Goal: Task Accomplishment & Management: Use online tool/utility

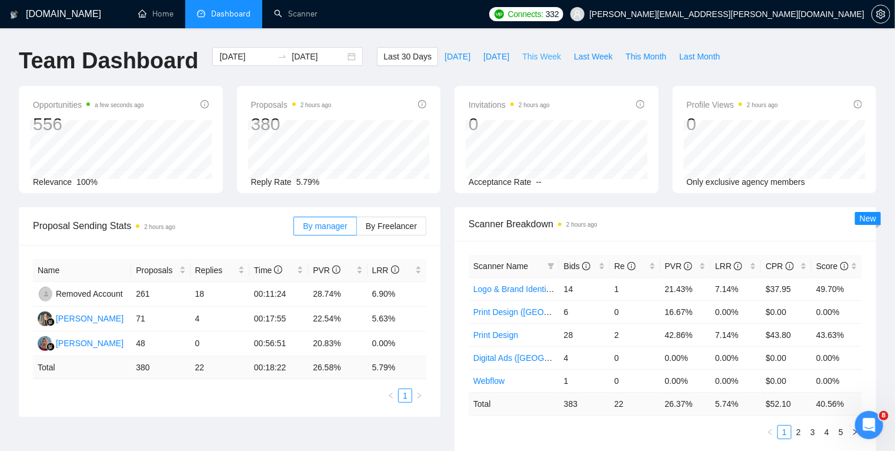
click at [528, 56] on span "This Week" at bounding box center [541, 56] width 39 height 13
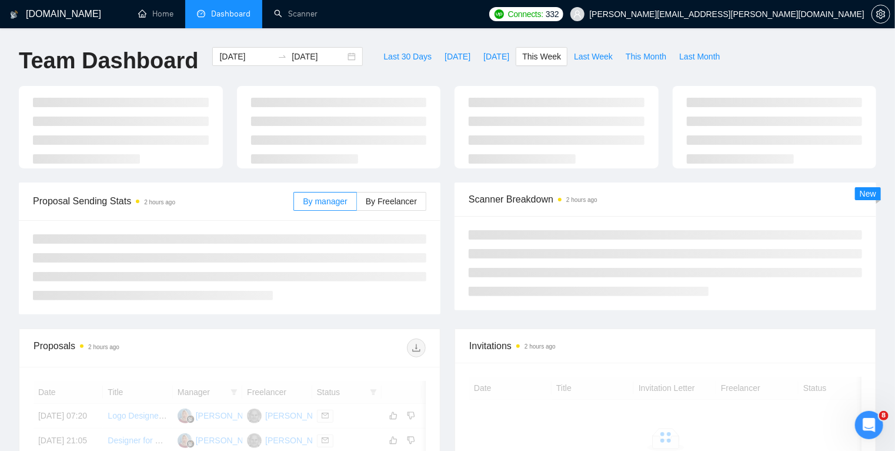
type input "2025-10-06"
type input "2025-10-12"
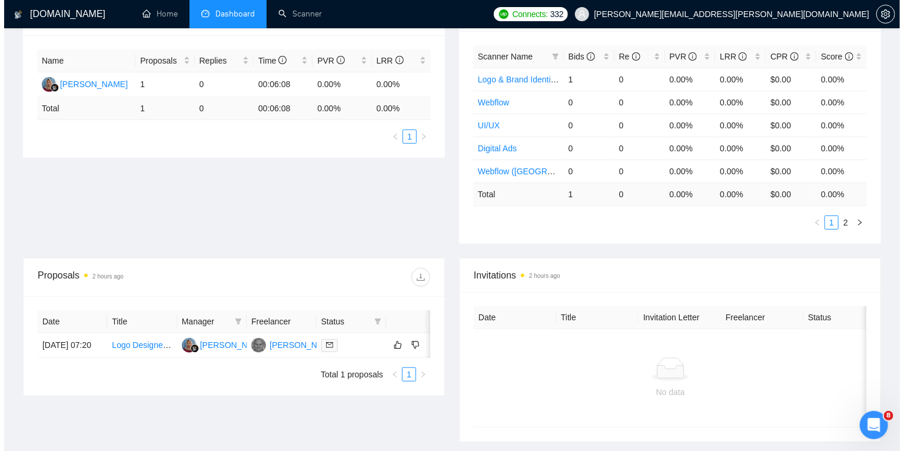
scroll to position [210, 0]
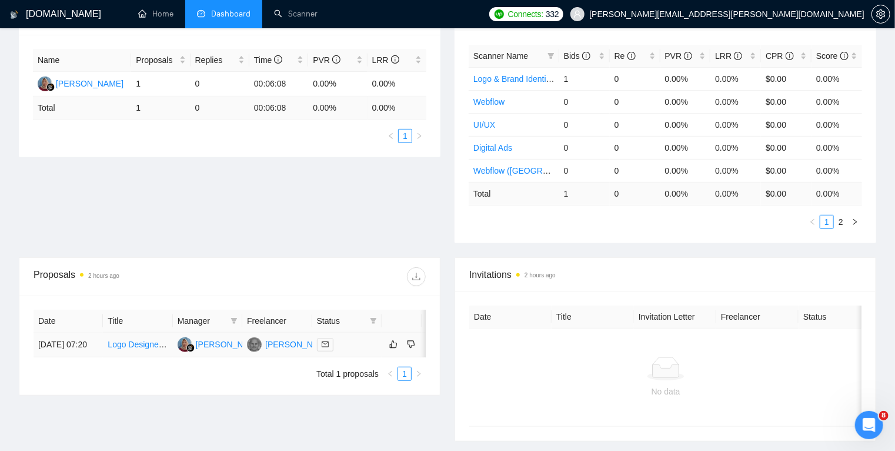
click at [358, 349] on div at bounding box center [347, 345] width 60 height 14
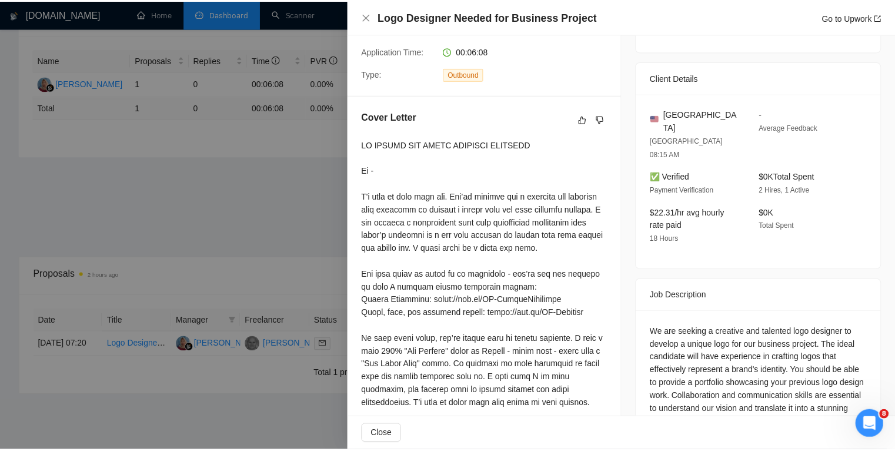
scroll to position [246, 0]
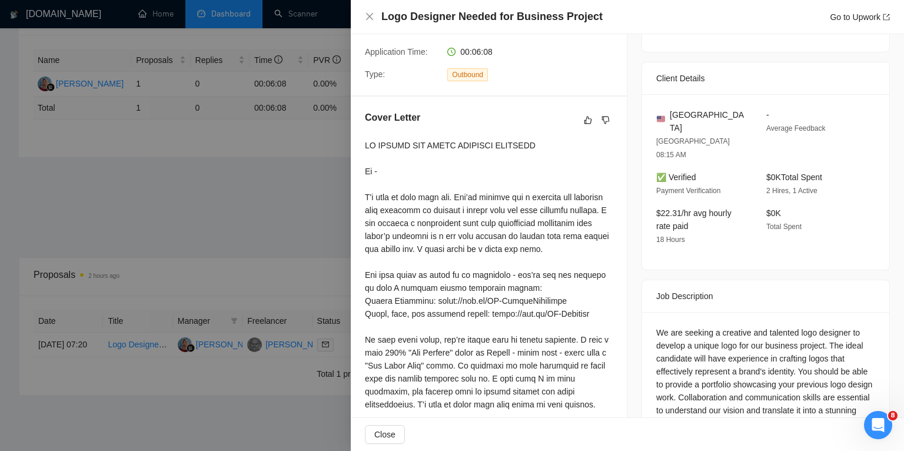
click at [21, 184] on div at bounding box center [452, 225] width 904 height 451
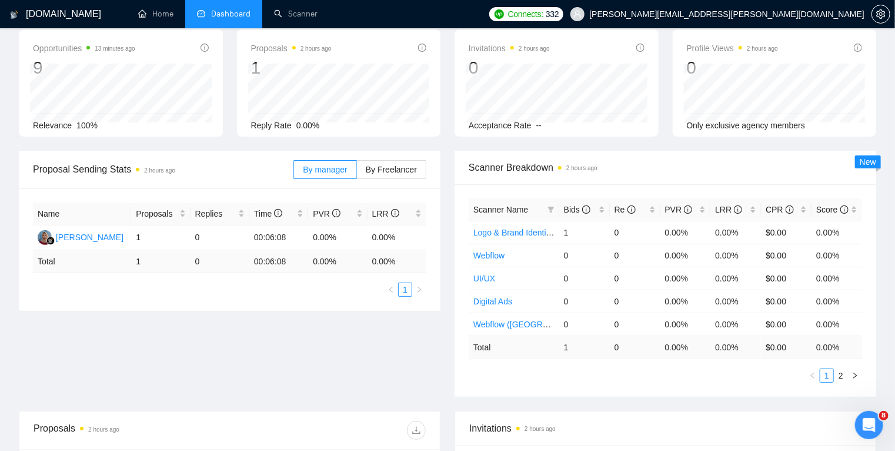
scroll to position [0, 0]
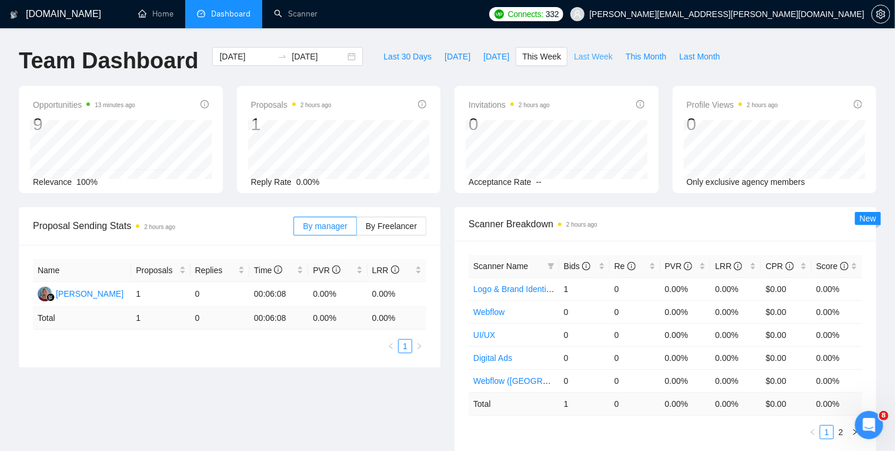
click at [581, 49] on button "Last Week" at bounding box center [594, 56] width 52 height 19
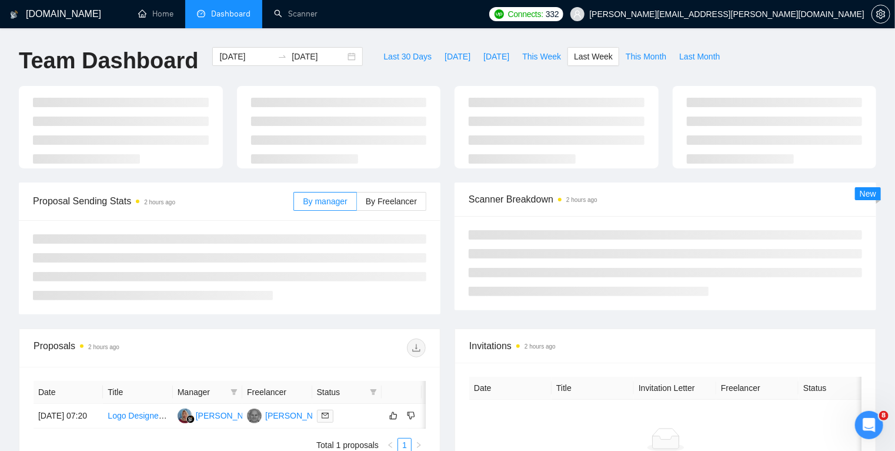
type input "2025-09-29"
type input "2025-10-05"
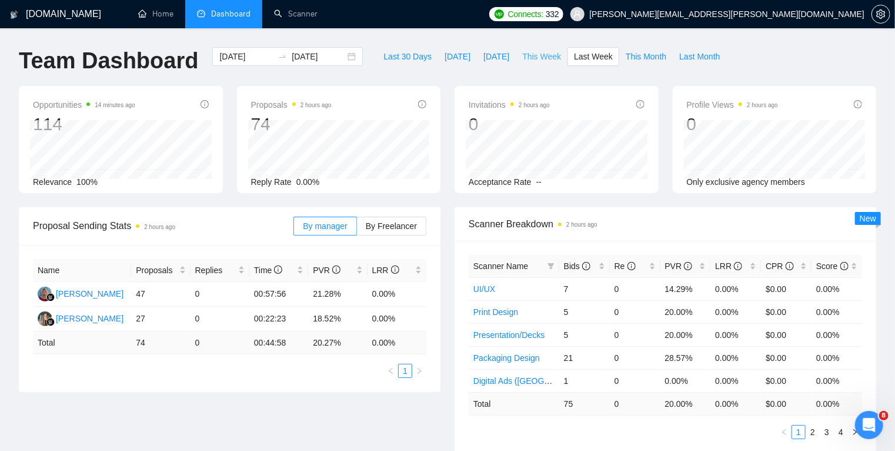
click at [533, 61] on span "This Week" at bounding box center [541, 56] width 39 height 13
type input "2025-10-06"
type input "2025-10-12"
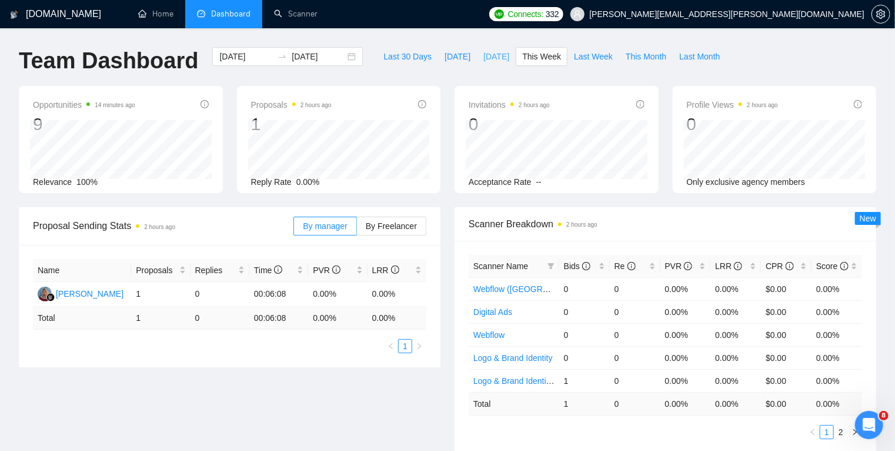
click at [485, 56] on span "Yesterday" at bounding box center [497, 56] width 26 height 13
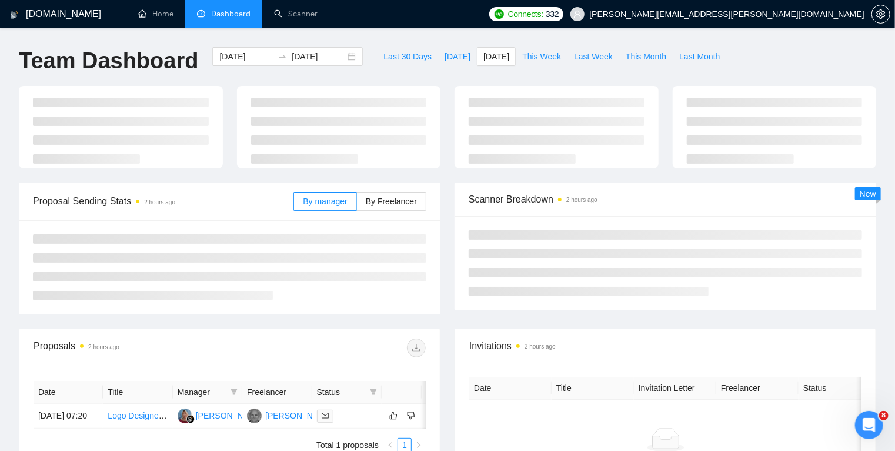
type input "2025-10-09"
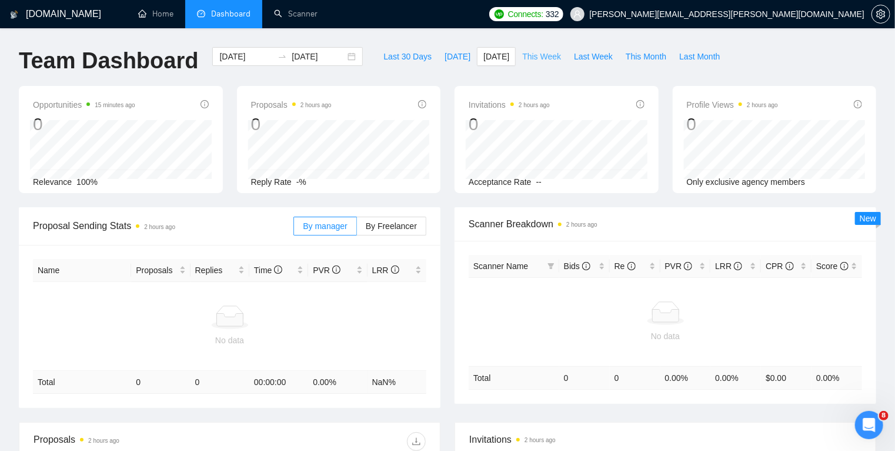
click at [535, 56] on span "This Week" at bounding box center [541, 56] width 39 height 13
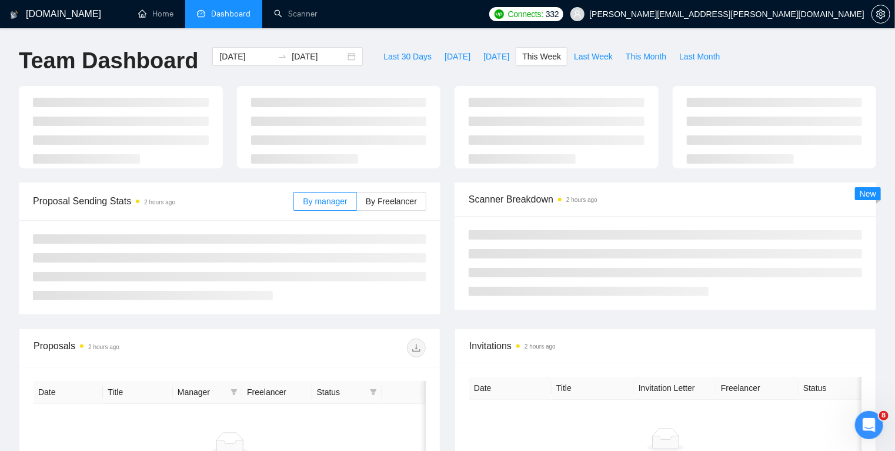
type input "2025-10-06"
type input "2025-10-12"
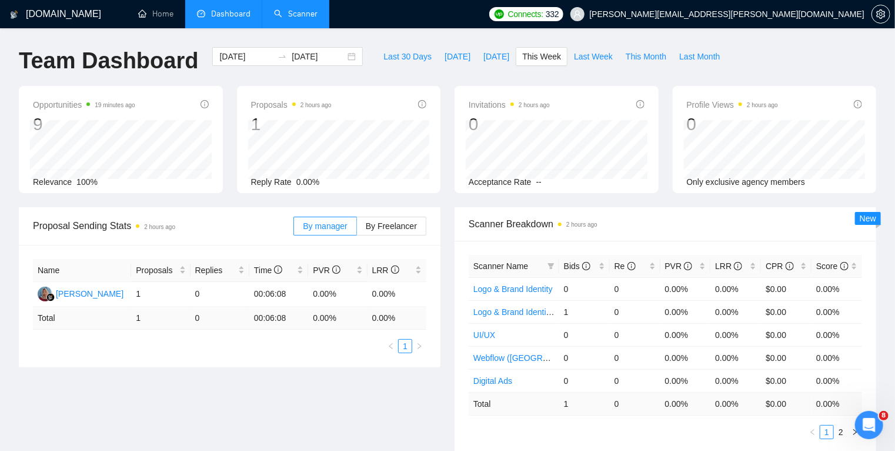
click at [285, 15] on link "Scanner" at bounding box center [296, 14] width 44 height 10
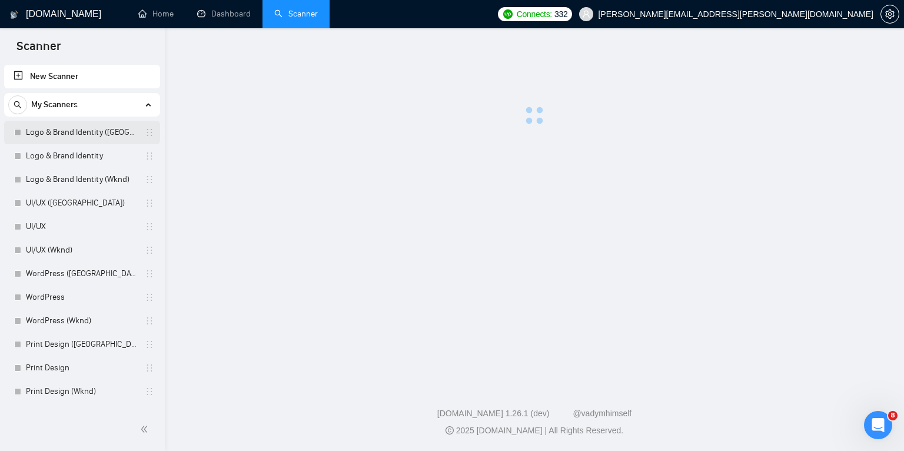
click at [16, 134] on div at bounding box center [17, 132] width 7 height 7
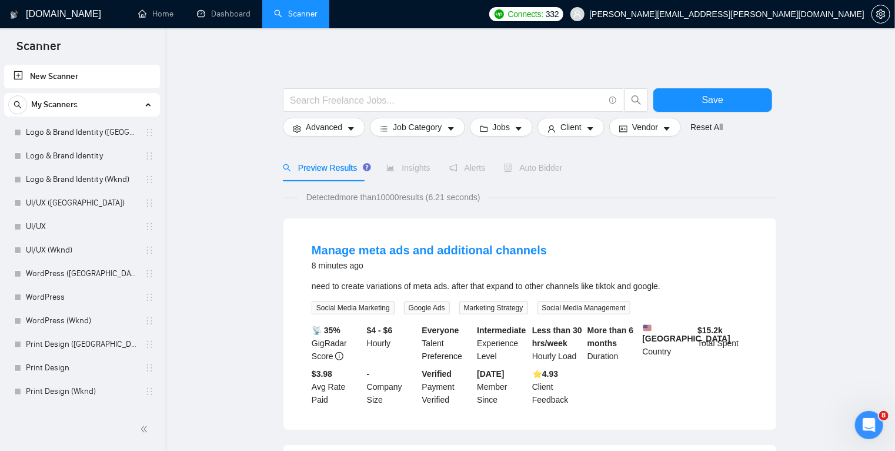
click at [668, 196] on div "Detected more than 10000 results (6.21 seconds)" at bounding box center [530, 197] width 494 height 13
click at [80, 126] on link "Logo & Brand Identity ([GEOGRAPHIC_DATA])" at bounding box center [82, 133] width 112 height 24
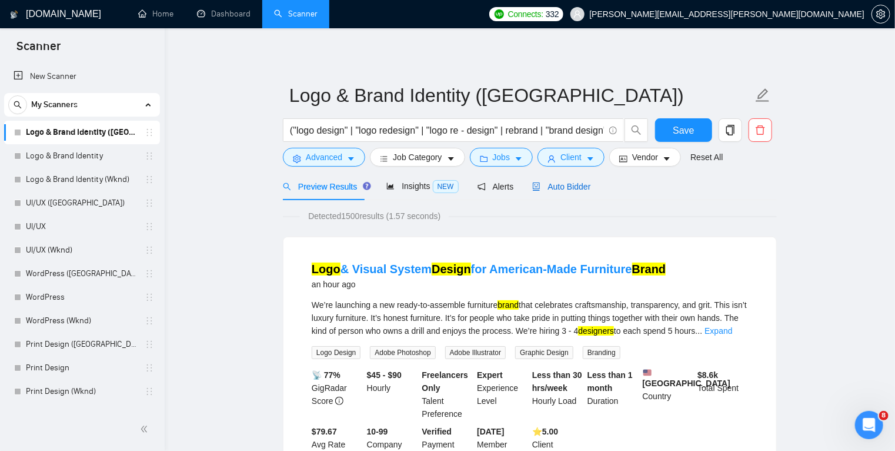
click at [569, 186] on span "Auto Bidder" at bounding box center [561, 186] width 58 height 9
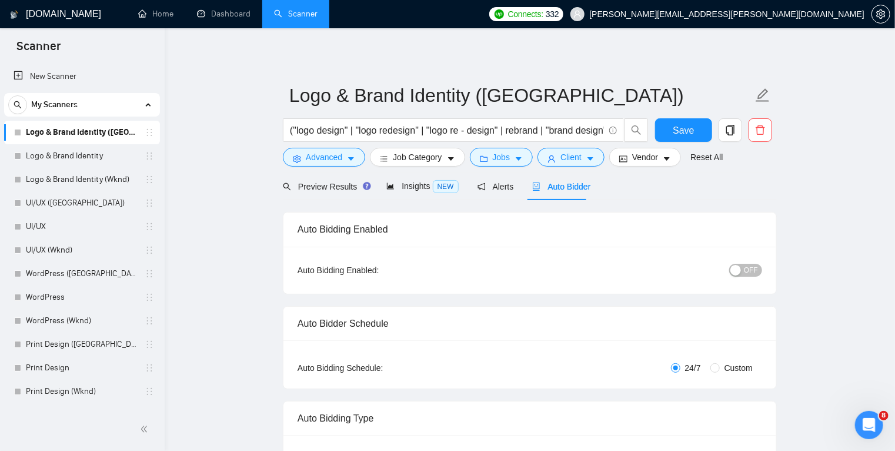
radio input "false"
radio input "true"
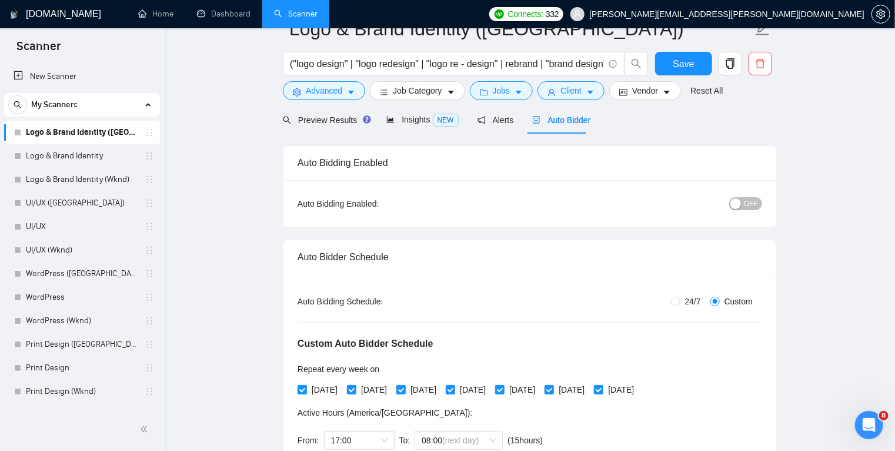
scroll to position [24, 0]
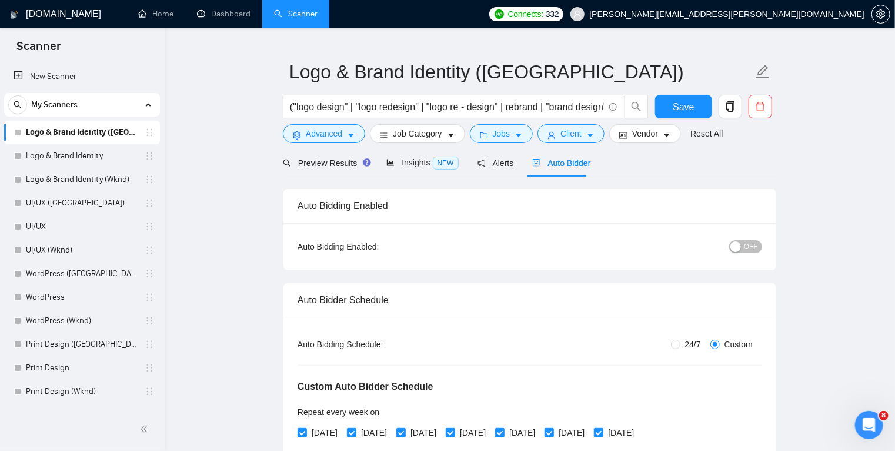
click at [741, 247] on div "button" at bounding box center [736, 246] width 11 height 11
click at [688, 106] on span "Save" at bounding box center [683, 106] width 21 height 15
click at [68, 158] on link "Logo & Brand Identity" at bounding box center [82, 156] width 112 height 24
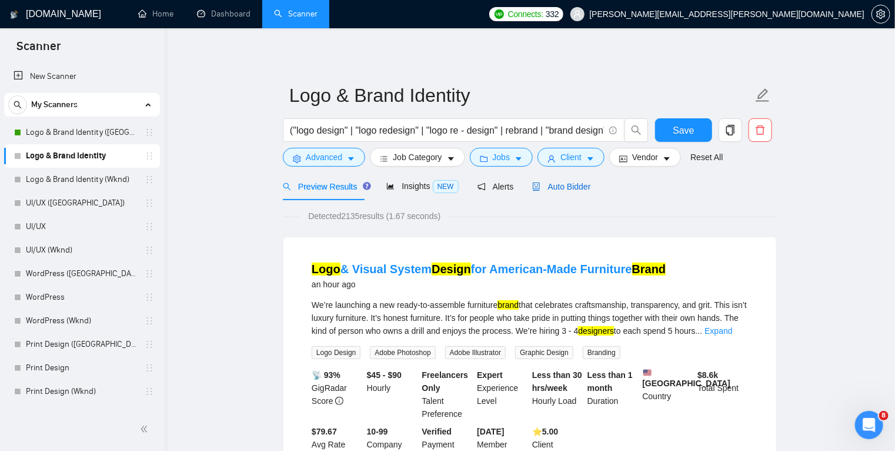
click at [576, 188] on span "Auto Bidder" at bounding box center [561, 186] width 58 height 9
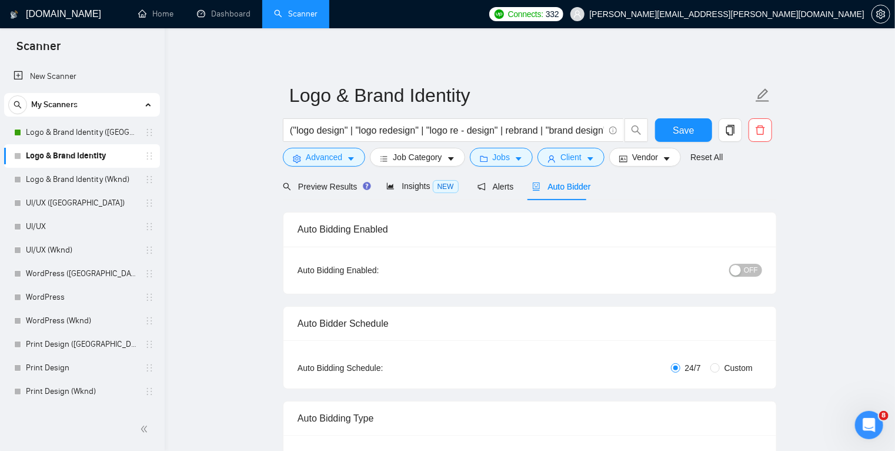
radio input "false"
radio input "true"
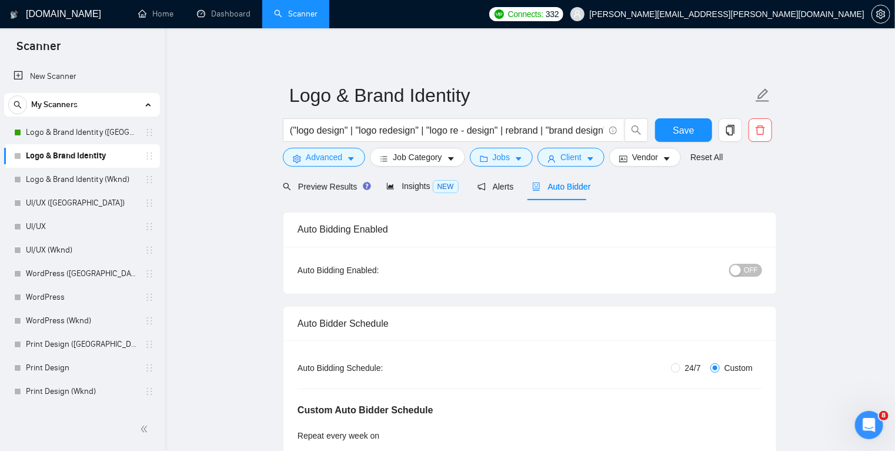
click at [749, 272] on span "OFF" at bounding box center [751, 270] width 14 height 13
click at [679, 126] on span "Save" at bounding box center [683, 130] width 21 height 15
click at [68, 178] on link "Logo & Brand Identity (Wknd)" at bounding box center [82, 180] width 112 height 24
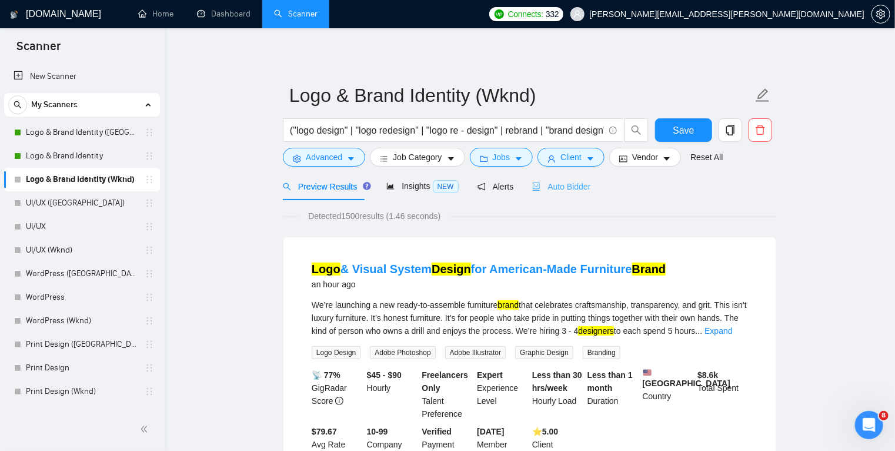
click at [570, 196] on div "Auto Bidder" at bounding box center [561, 186] width 58 height 28
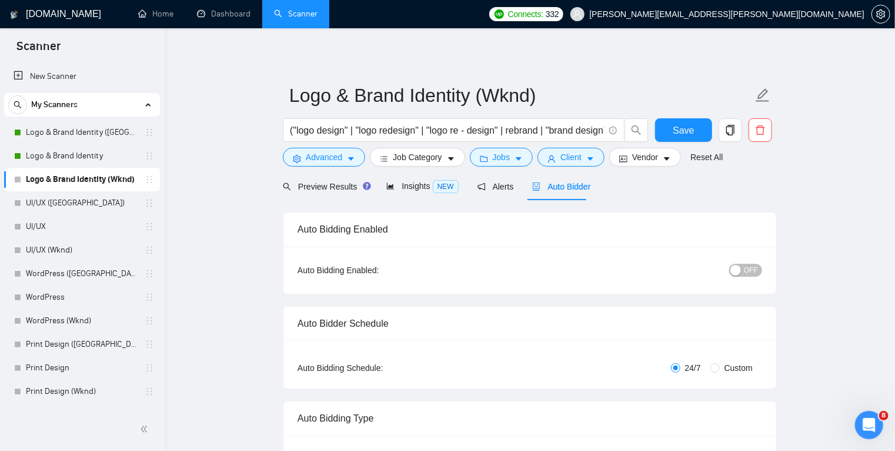
radio input "false"
radio input "true"
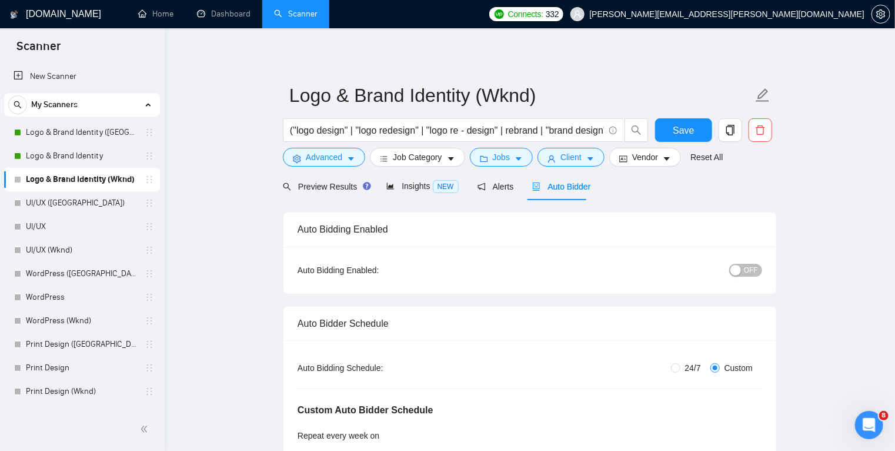
click at [746, 269] on span "OFF" at bounding box center [751, 270] width 14 height 13
click at [694, 132] on button "Save" at bounding box center [683, 130] width 57 height 24
click at [101, 206] on link "UI/UX ([GEOGRAPHIC_DATA])" at bounding box center [82, 203] width 112 height 24
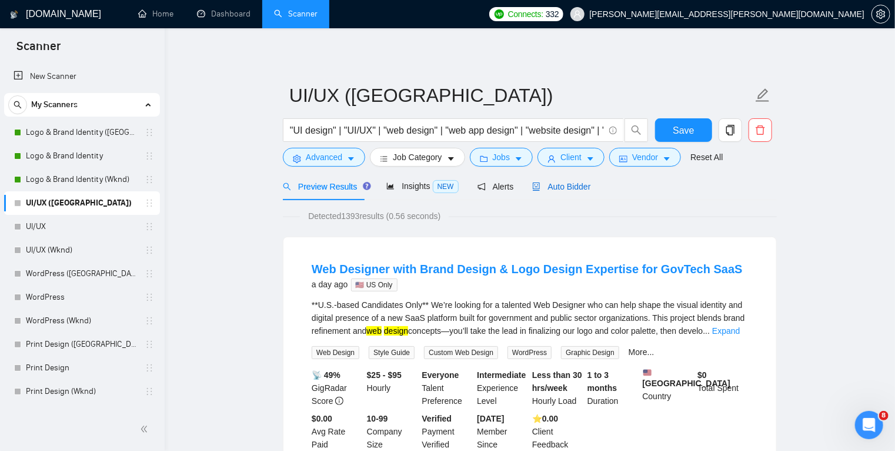
click at [575, 186] on span "Auto Bidder" at bounding box center [561, 186] width 58 height 9
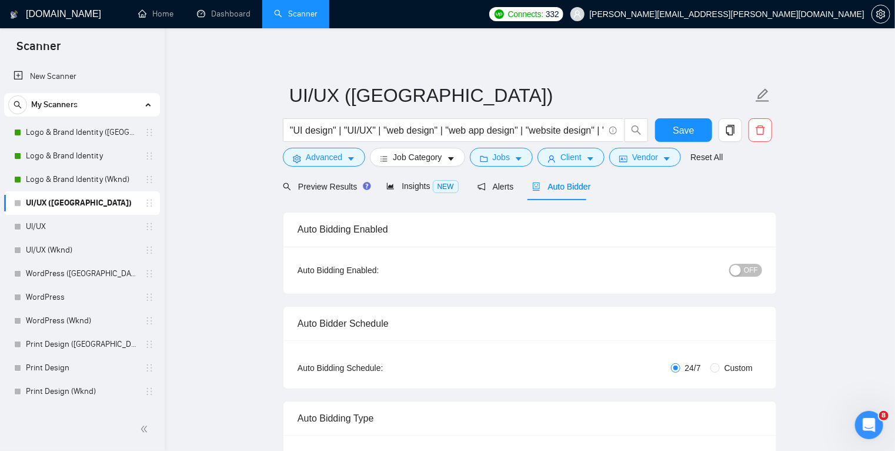
radio input "false"
radio input "true"
click at [751, 275] on span "OFF" at bounding box center [751, 270] width 14 height 13
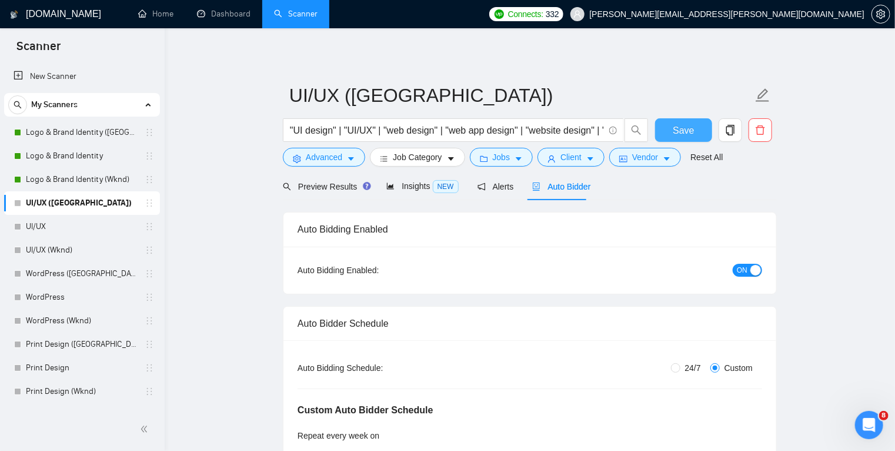
click at [690, 132] on span "Save" at bounding box center [683, 130] width 21 height 15
click at [71, 228] on link "UI/UX" at bounding box center [82, 227] width 112 height 24
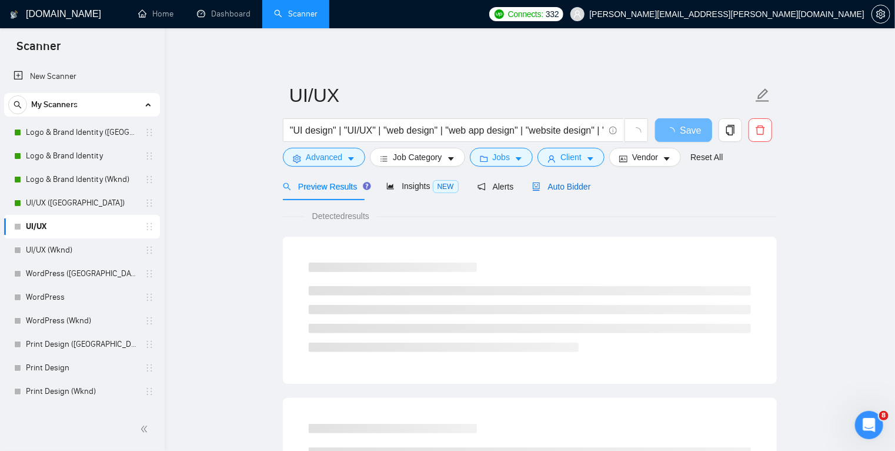
click at [569, 192] on div "Auto Bidder" at bounding box center [561, 186] width 58 height 13
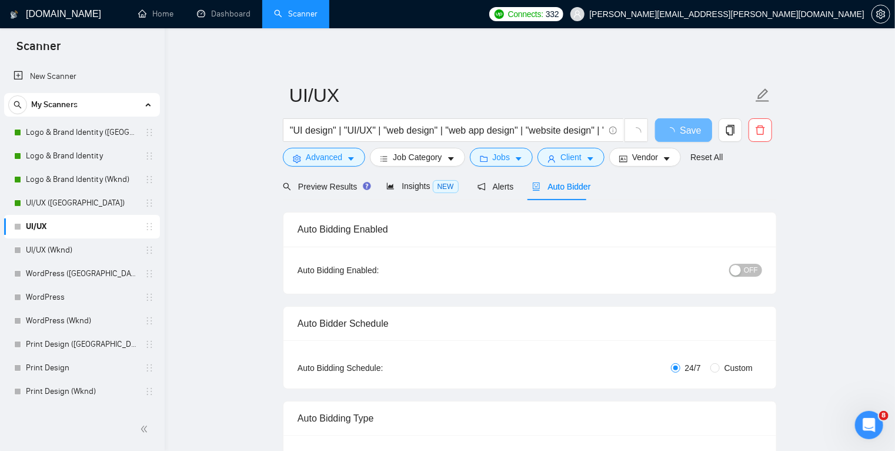
radio input "false"
radio input "true"
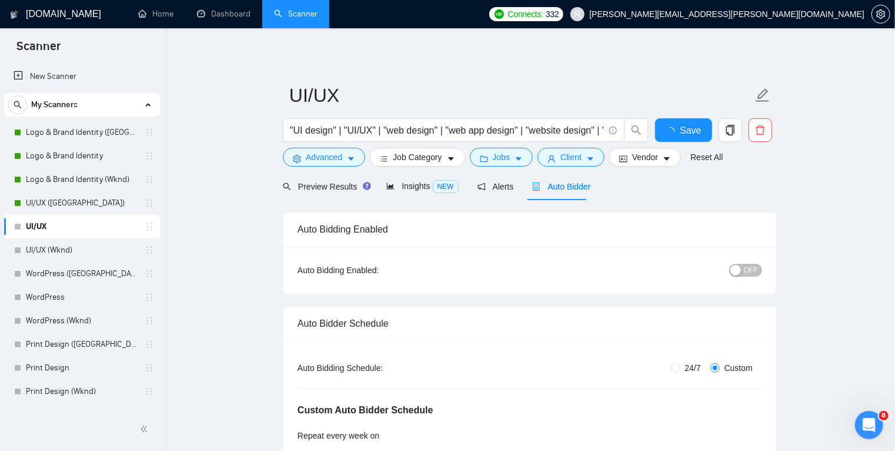
click at [746, 269] on span "OFF" at bounding box center [751, 270] width 14 height 13
click at [687, 132] on span "Save" at bounding box center [683, 130] width 21 height 15
click at [81, 249] on link "UI/UX (Wknd)" at bounding box center [82, 250] width 112 height 24
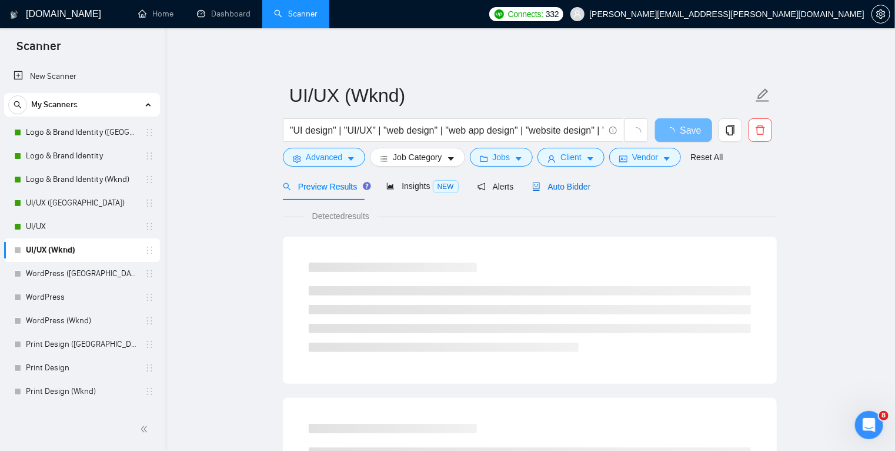
click at [571, 185] on span "Auto Bidder" at bounding box center [561, 186] width 58 height 9
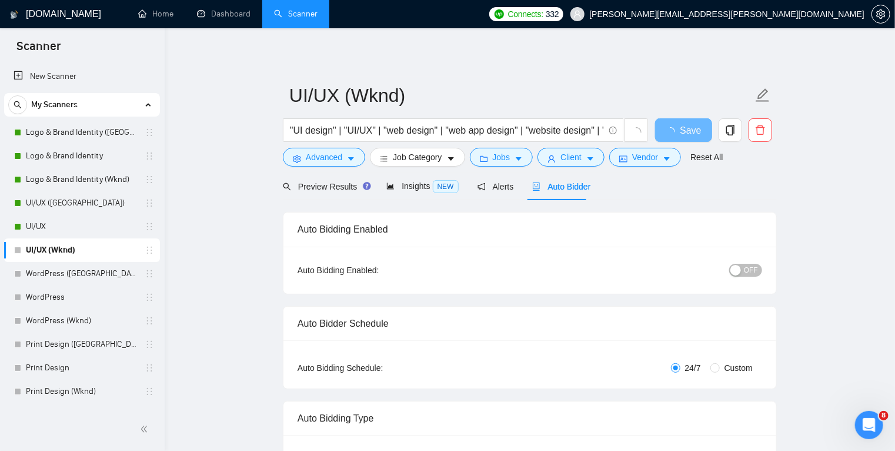
radio input "false"
radio input "true"
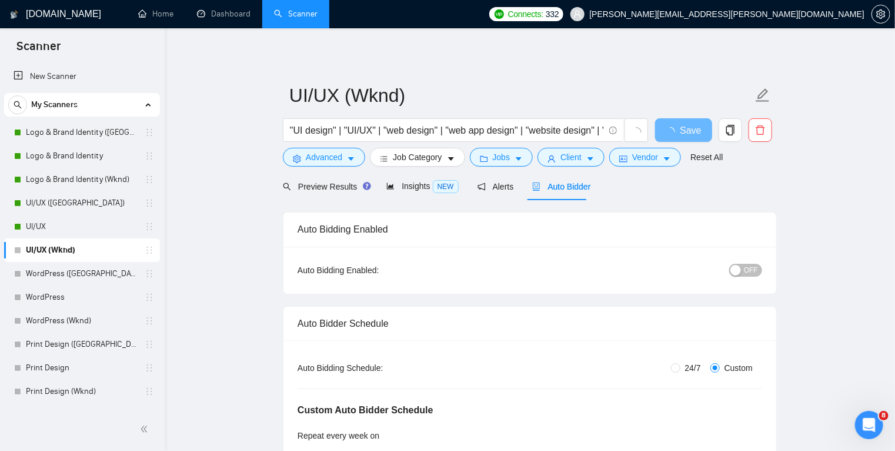
click at [745, 269] on button "OFF" at bounding box center [745, 270] width 33 height 13
click at [686, 131] on span "Save" at bounding box center [683, 130] width 21 height 15
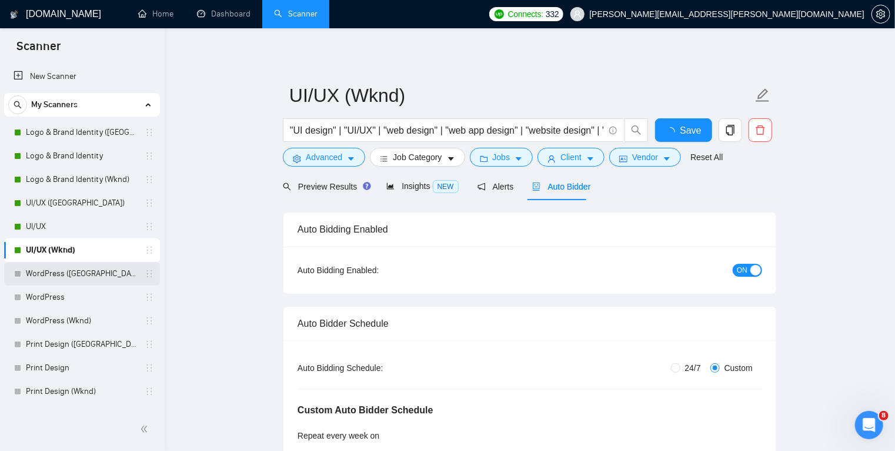
click at [88, 277] on link "WordPress ([GEOGRAPHIC_DATA])" at bounding box center [82, 274] width 112 height 24
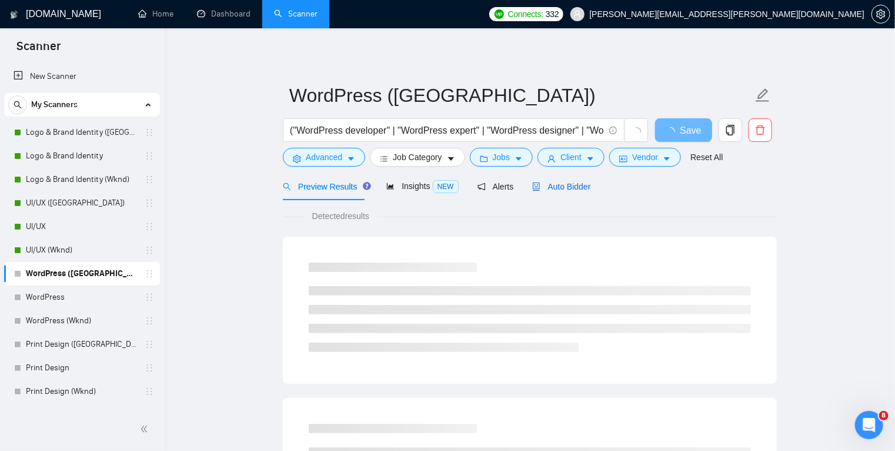
click at [571, 186] on span "Auto Bidder" at bounding box center [561, 186] width 58 height 9
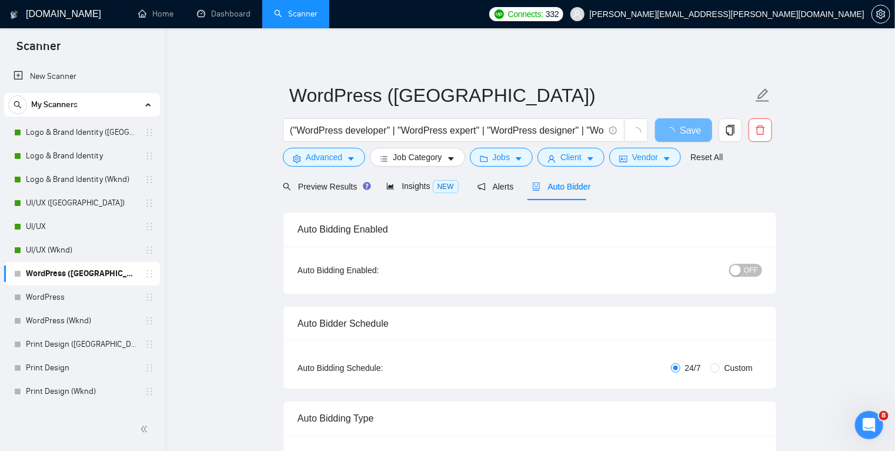
radio input "false"
radio input "true"
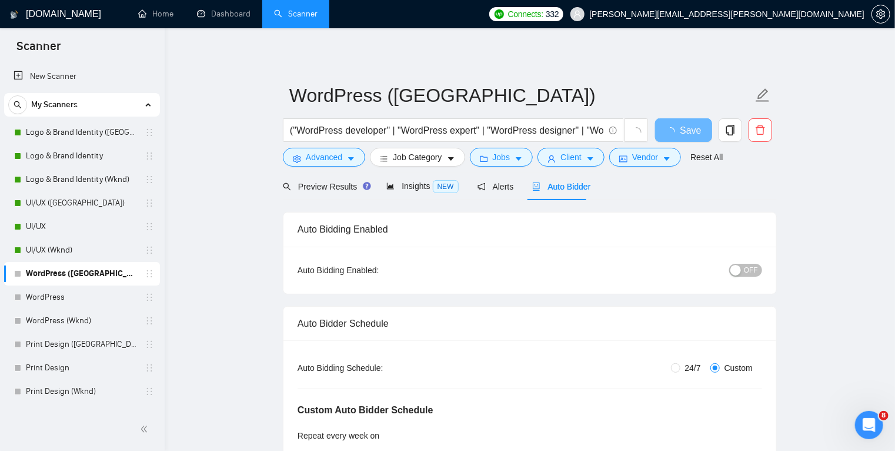
click at [746, 268] on span "OFF" at bounding box center [751, 270] width 14 height 13
click at [692, 132] on span "Save" at bounding box center [683, 130] width 21 height 15
click at [80, 294] on link "WordPress" at bounding box center [82, 297] width 112 height 24
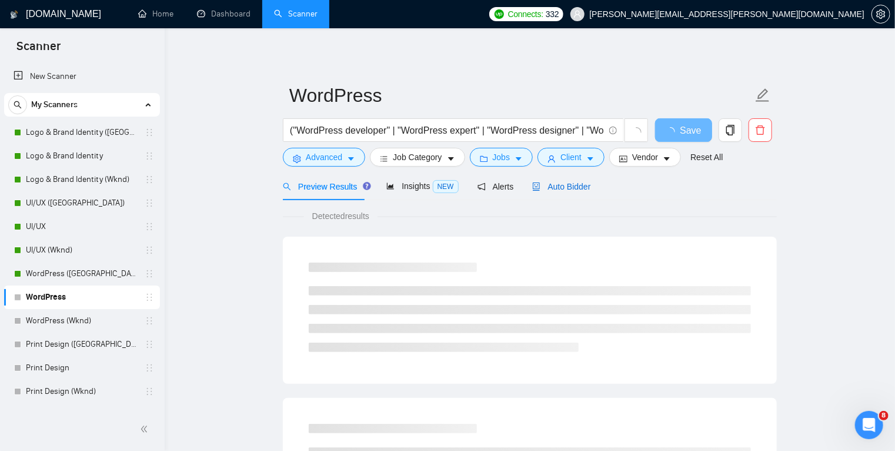
click at [580, 189] on span "Auto Bidder" at bounding box center [561, 186] width 58 height 9
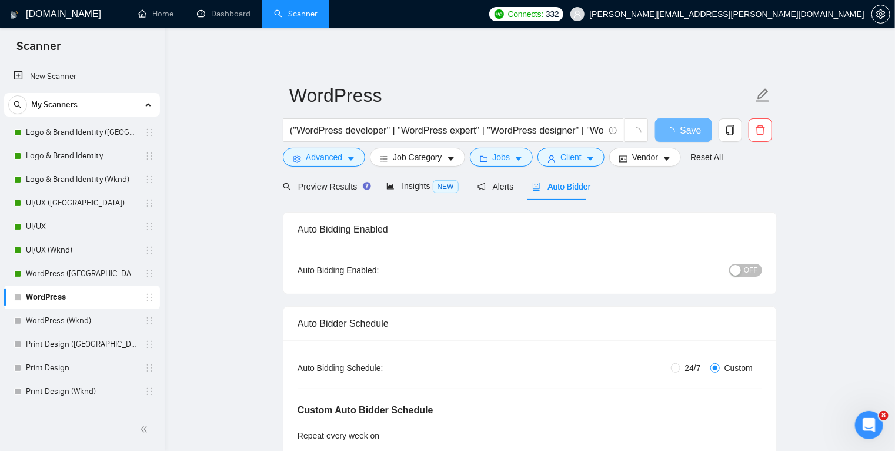
radio input "false"
radio input "true"
click at [745, 270] on button "OFF" at bounding box center [745, 270] width 33 height 13
click at [694, 132] on button "Save" at bounding box center [683, 130] width 57 height 24
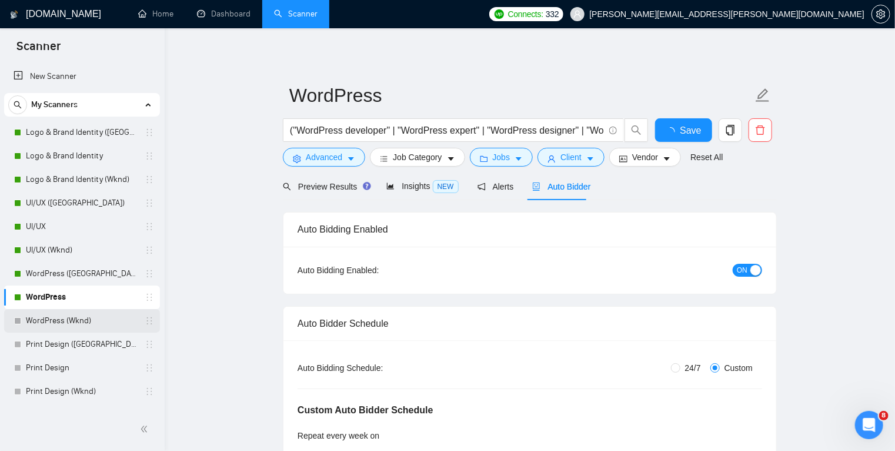
click at [71, 318] on link "WordPress (Wknd)" at bounding box center [82, 321] width 112 height 24
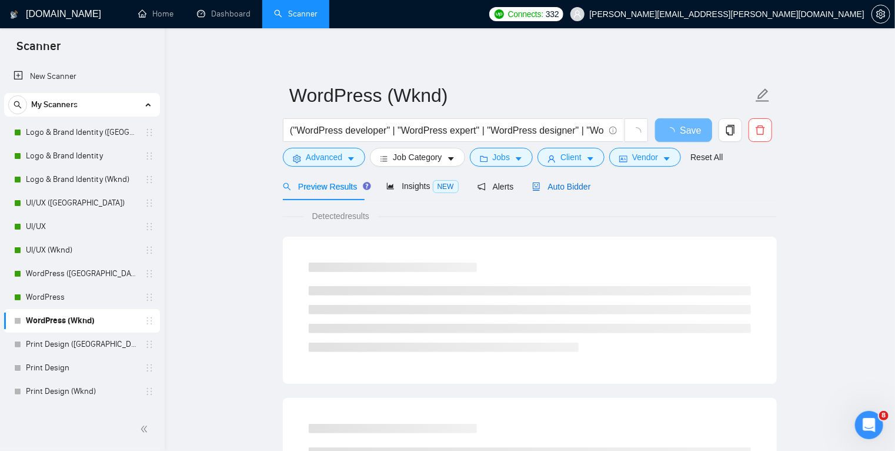
click at [578, 184] on span "Auto Bidder" at bounding box center [561, 186] width 58 height 9
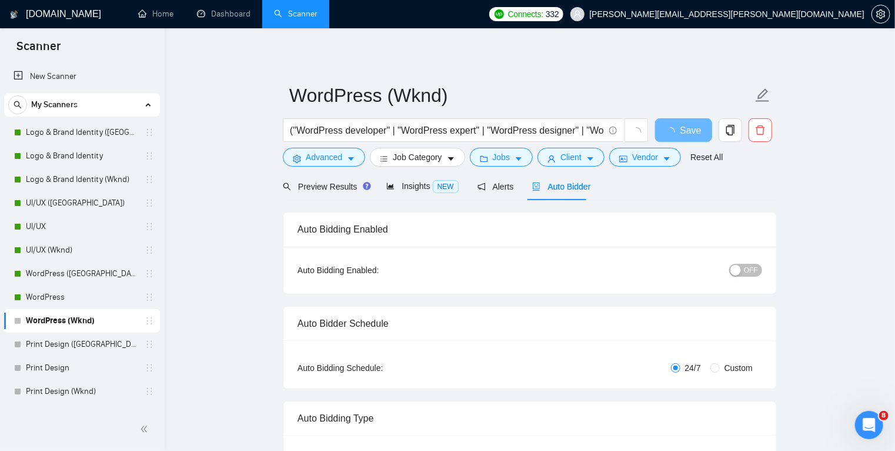
radio input "false"
radio input "true"
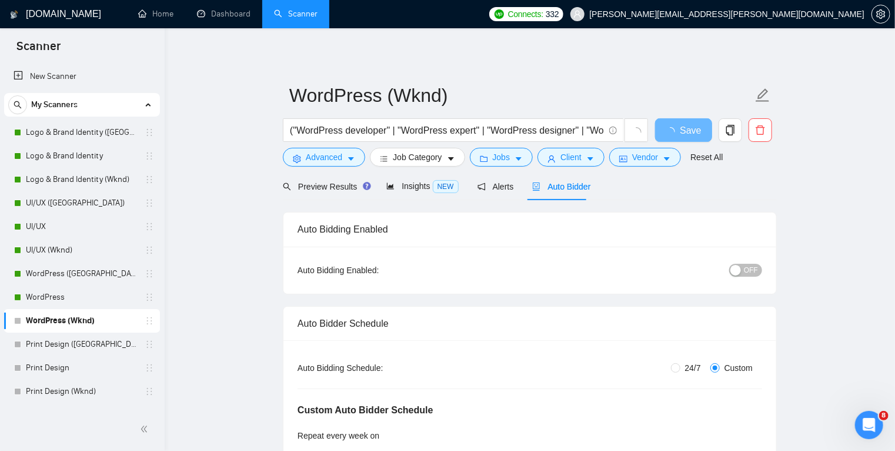
click at [746, 271] on span "OFF" at bounding box center [751, 270] width 14 height 13
click at [692, 125] on span "Save" at bounding box center [683, 130] width 21 height 15
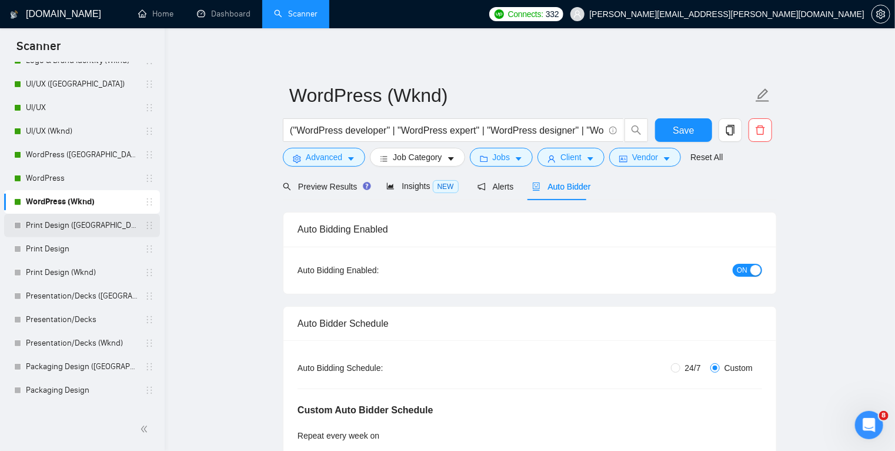
click at [91, 225] on link "Print Design ([GEOGRAPHIC_DATA])" at bounding box center [82, 226] width 112 height 24
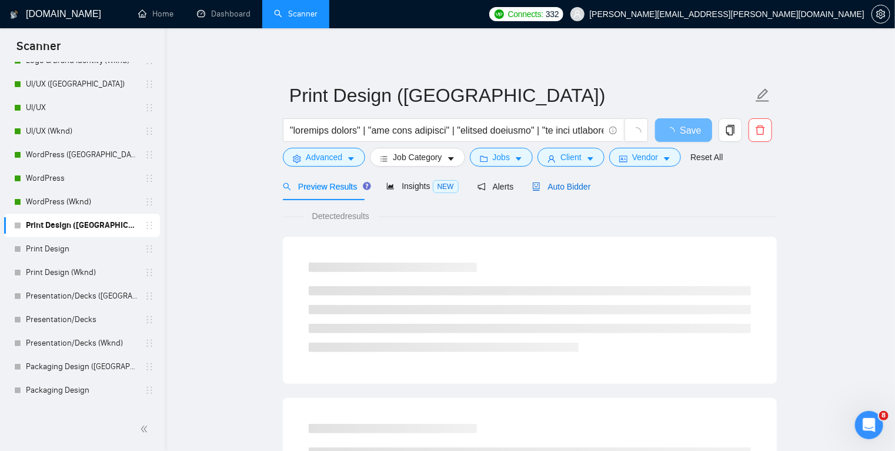
click at [575, 187] on span "Auto Bidder" at bounding box center [561, 186] width 58 height 9
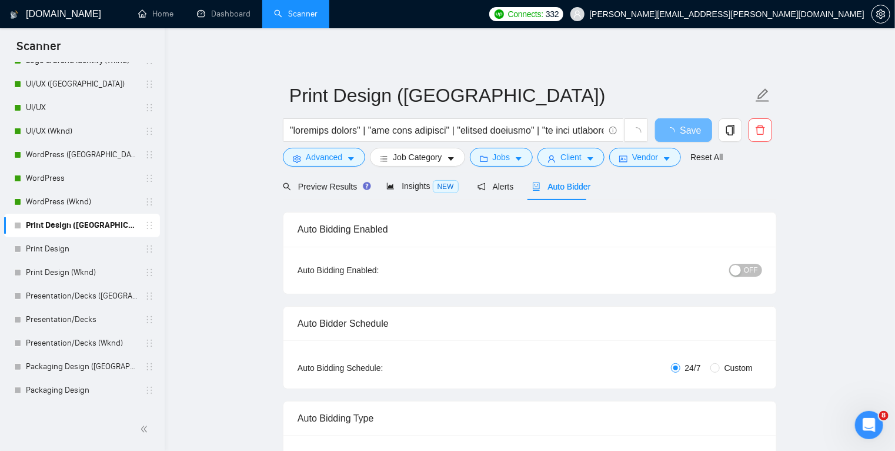
radio input "false"
radio input "true"
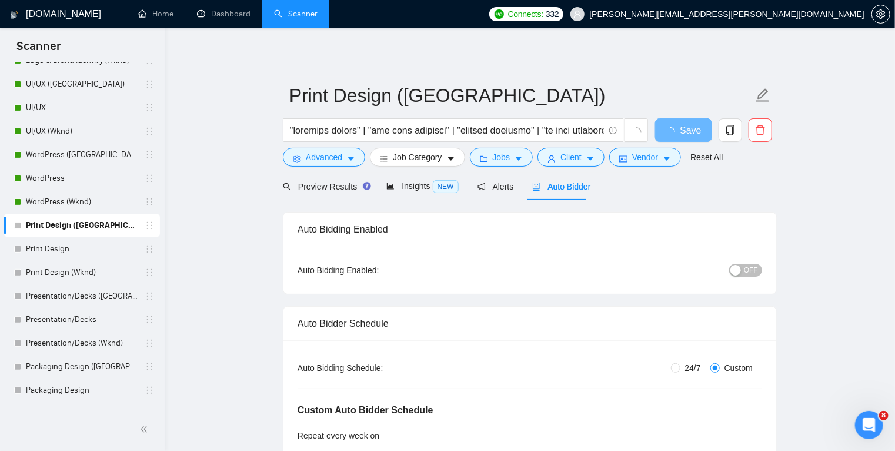
click at [741, 268] on div "button" at bounding box center [736, 270] width 11 height 11
click at [689, 129] on span "Save" at bounding box center [683, 130] width 21 height 15
click at [79, 248] on link "Print Design" at bounding box center [82, 249] width 112 height 24
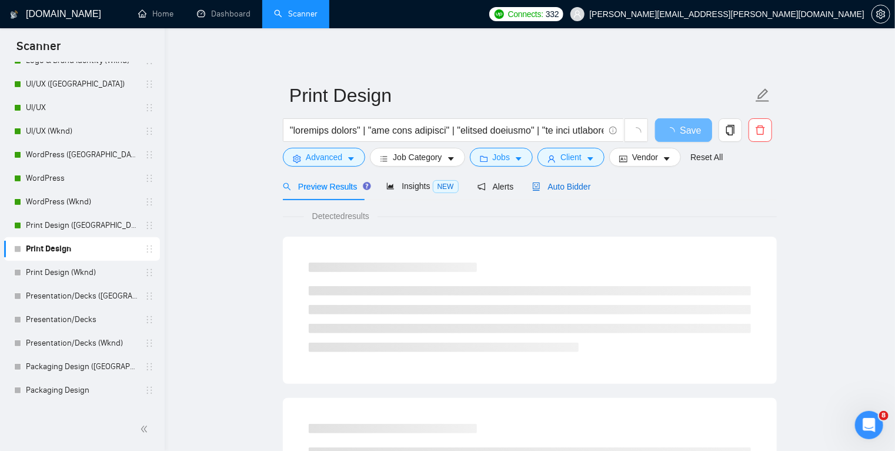
click at [556, 187] on span "Auto Bidder" at bounding box center [561, 186] width 58 height 9
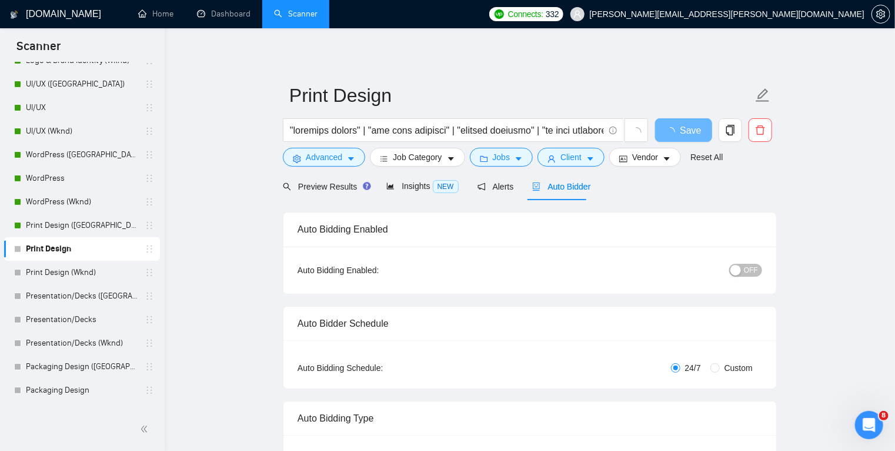
radio input "false"
radio input "true"
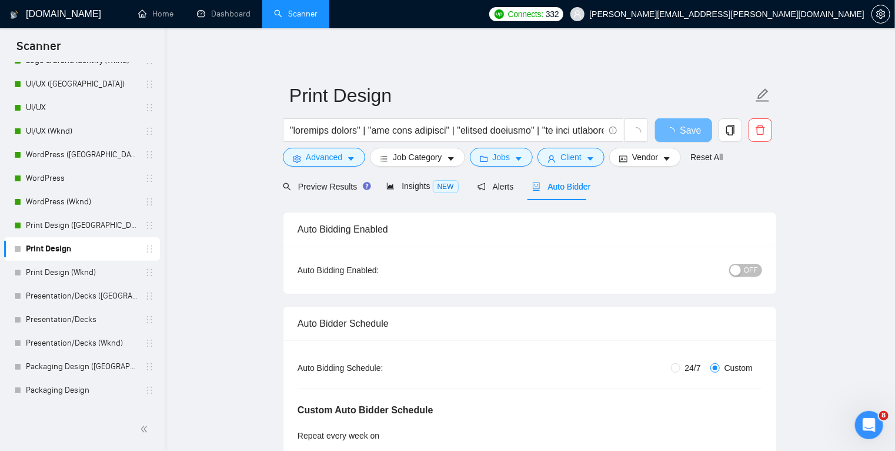
click at [746, 269] on button "OFF" at bounding box center [745, 270] width 33 height 13
click at [692, 129] on span "Save" at bounding box center [683, 130] width 21 height 15
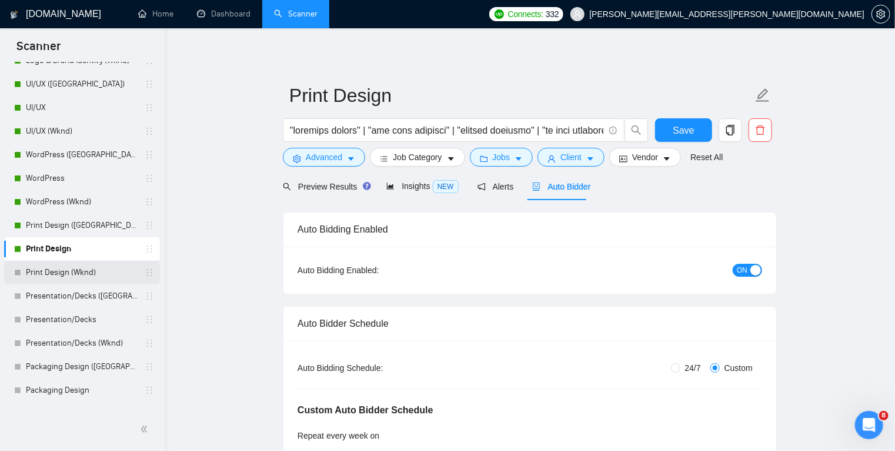
click at [86, 268] on link "Print Design (Wknd)" at bounding box center [82, 273] width 112 height 24
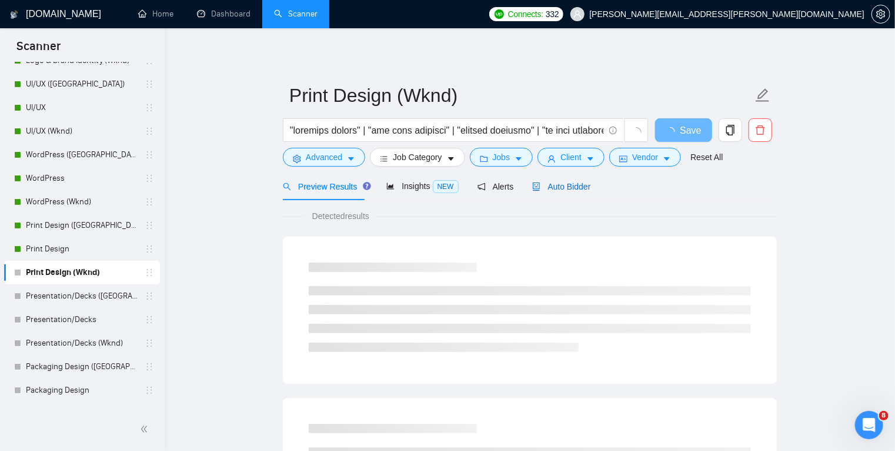
click at [563, 191] on span "Auto Bidder" at bounding box center [561, 186] width 58 height 9
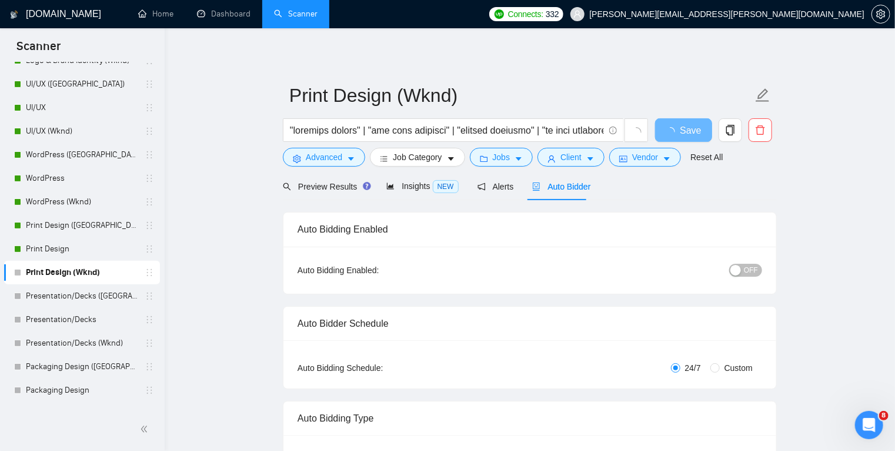
radio input "false"
radio input "true"
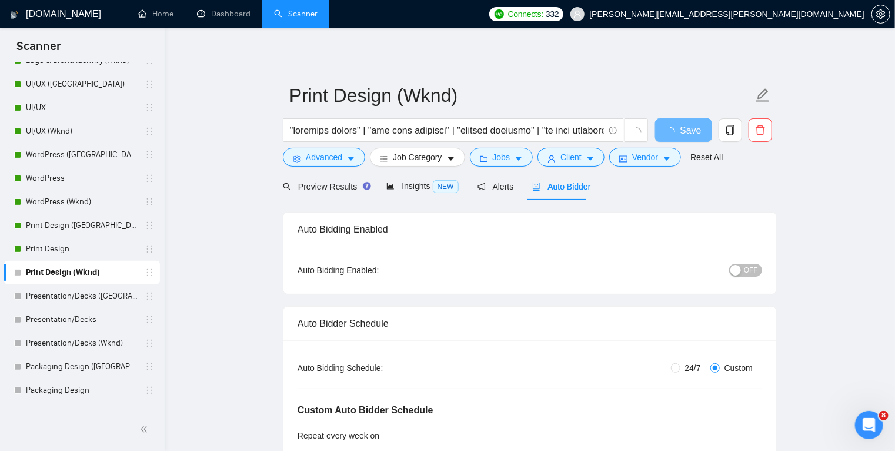
click at [746, 271] on span "OFF" at bounding box center [751, 270] width 14 height 13
click at [693, 132] on span "Save" at bounding box center [683, 130] width 21 height 15
click at [78, 298] on link "Presentation/Decks ([GEOGRAPHIC_DATA])" at bounding box center [82, 296] width 112 height 24
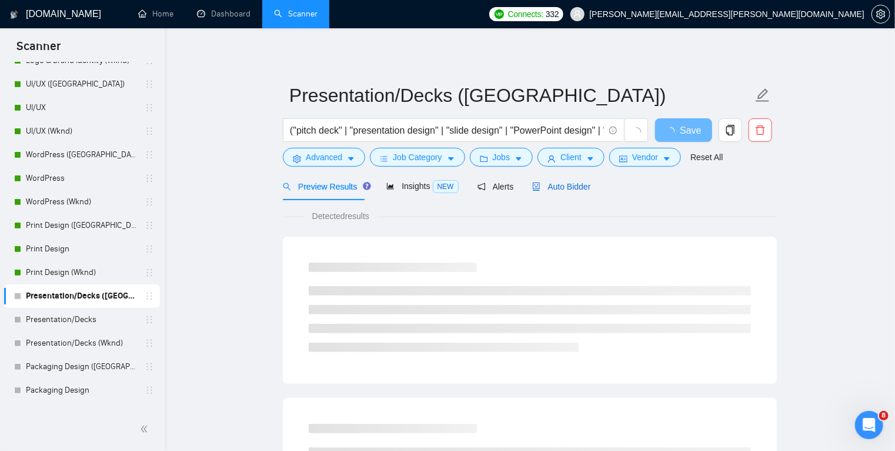
click at [574, 184] on span "Auto Bidder" at bounding box center [561, 186] width 58 height 9
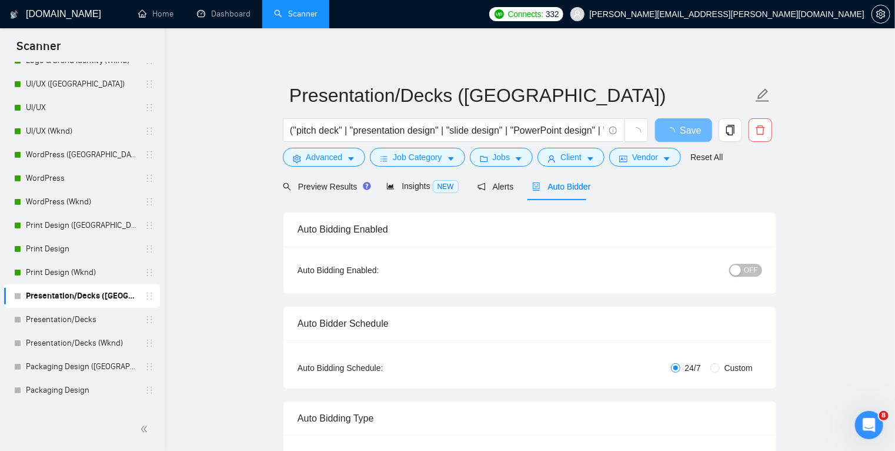
radio input "false"
radio input "true"
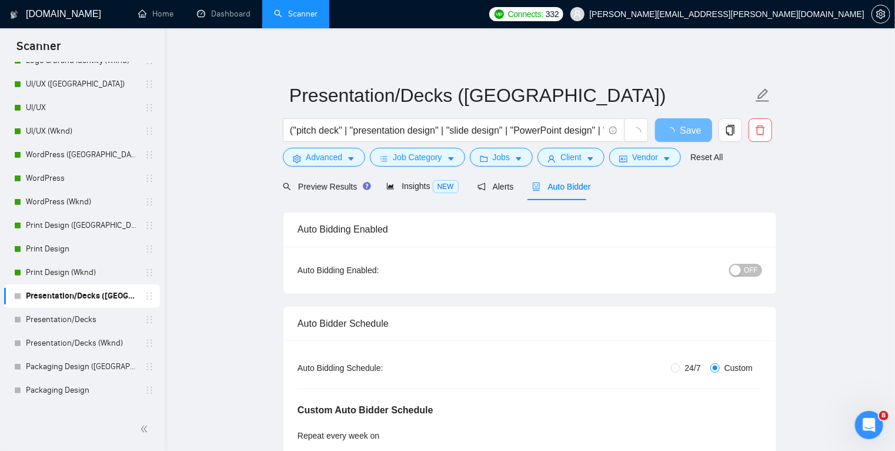
click at [745, 269] on button "OFF" at bounding box center [745, 270] width 33 height 13
click at [693, 132] on span "Save" at bounding box center [683, 130] width 21 height 15
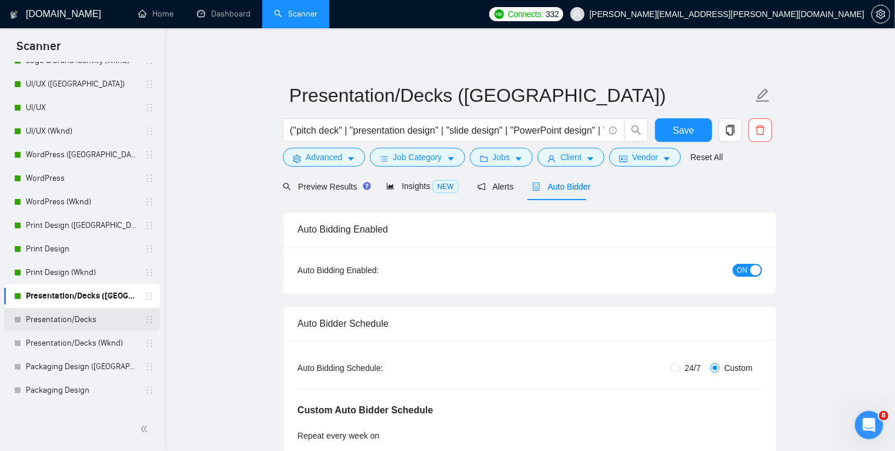
click at [98, 315] on link "Presentation/Decks" at bounding box center [82, 320] width 112 height 24
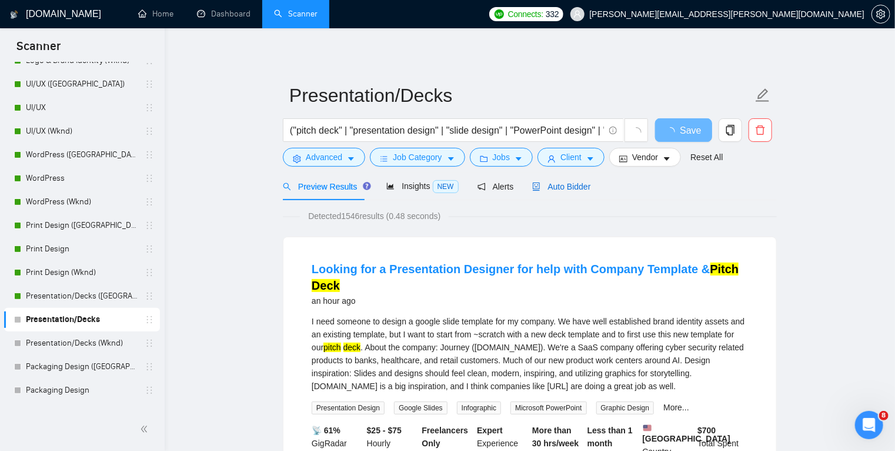
click at [575, 187] on span "Auto Bidder" at bounding box center [561, 186] width 58 height 9
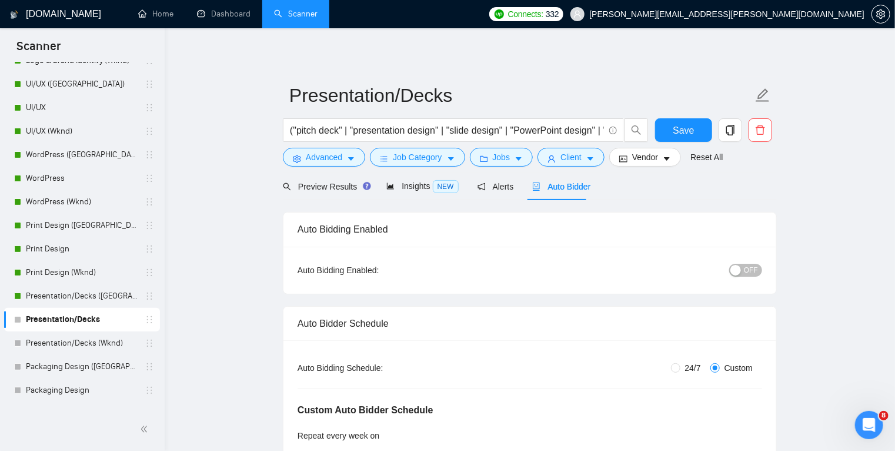
radio input "false"
radio input "true"
click at [746, 273] on span "OFF" at bounding box center [751, 270] width 14 height 13
click at [690, 134] on span "Save" at bounding box center [683, 130] width 21 height 15
click at [82, 339] on link "Presentation/Decks (Wknd)" at bounding box center [82, 343] width 112 height 24
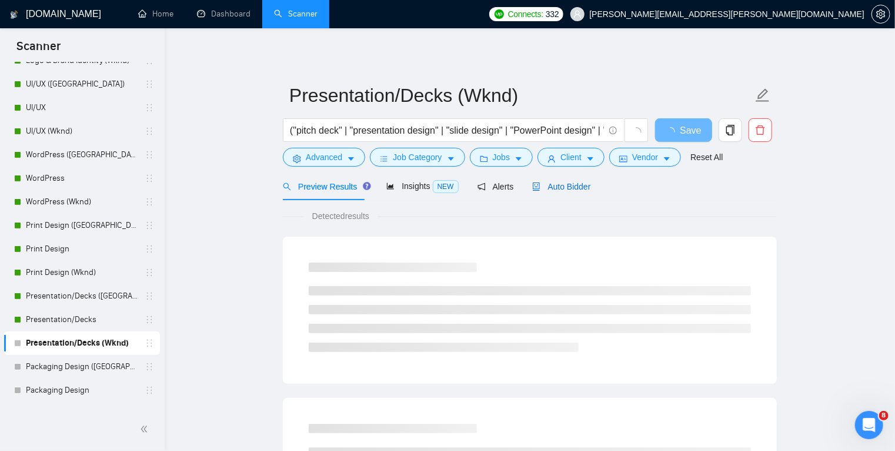
click at [569, 184] on span "Auto Bidder" at bounding box center [561, 186] width 58 height 9
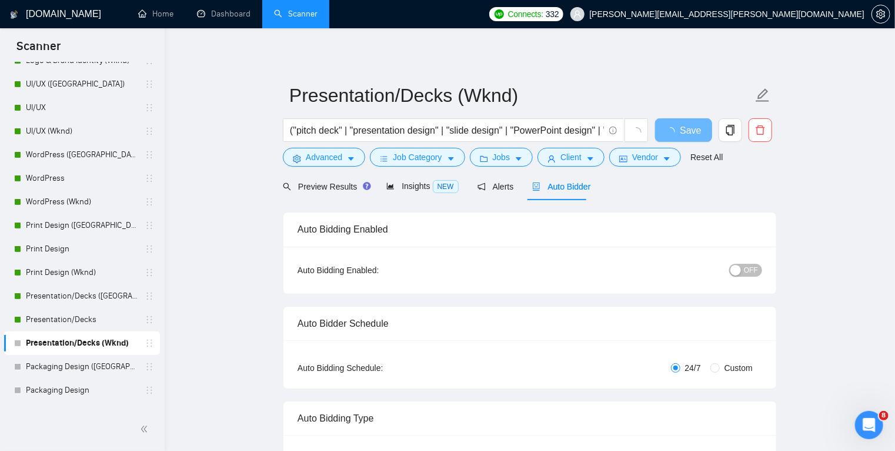
radio input "false"
radio input "true"
click at [741, 271] on div "button" at bounding box center [736, 270] width 11 height 11
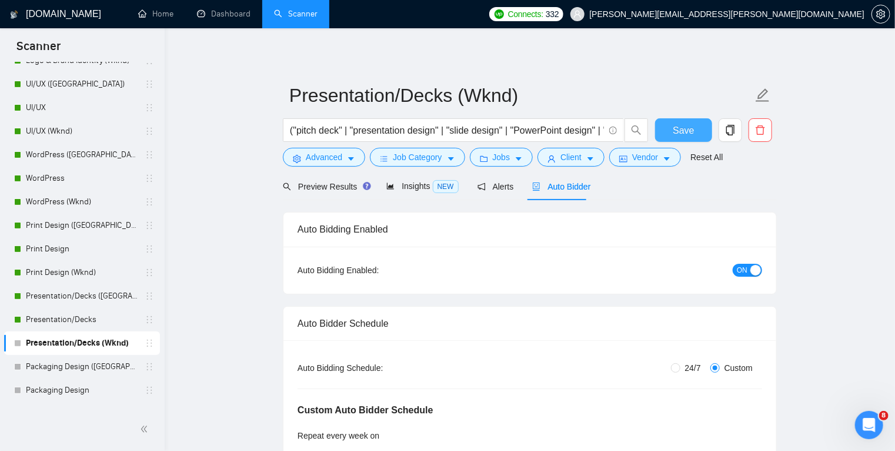
click at [687, 130] on span "Save" at bounding box center [683, 130] width 21 height 15
click at [80, 364] on link "Packaging Design ([GEOGRAPHIC_DATA])" at bounding box center [82, 367] width 112 height 24
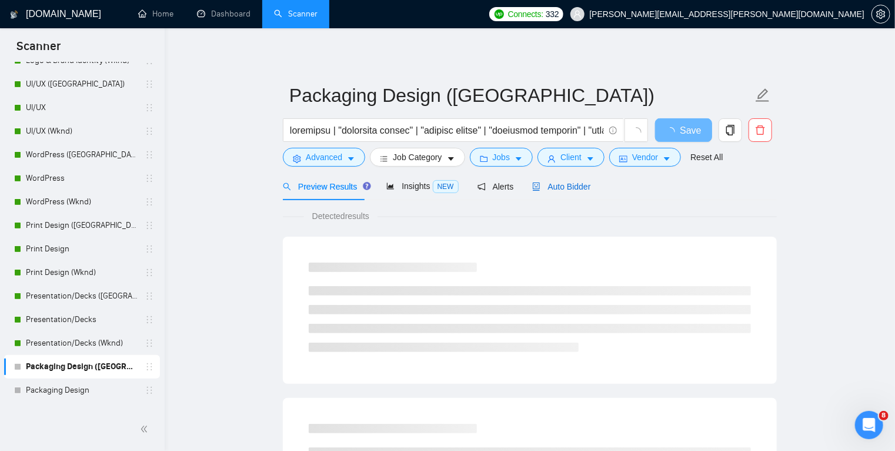
click at [561, 186] on span "Auto Bidder" at bounding box center [561, 186] width 58 height 9
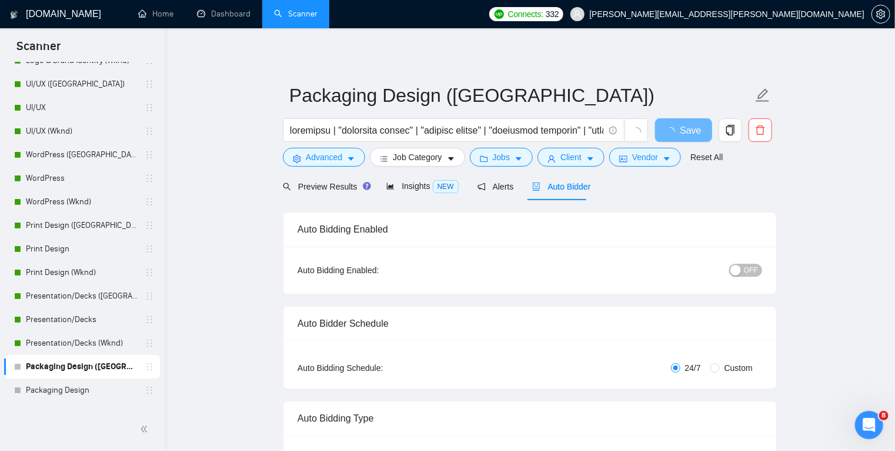
radio input "false"
radio input "true"
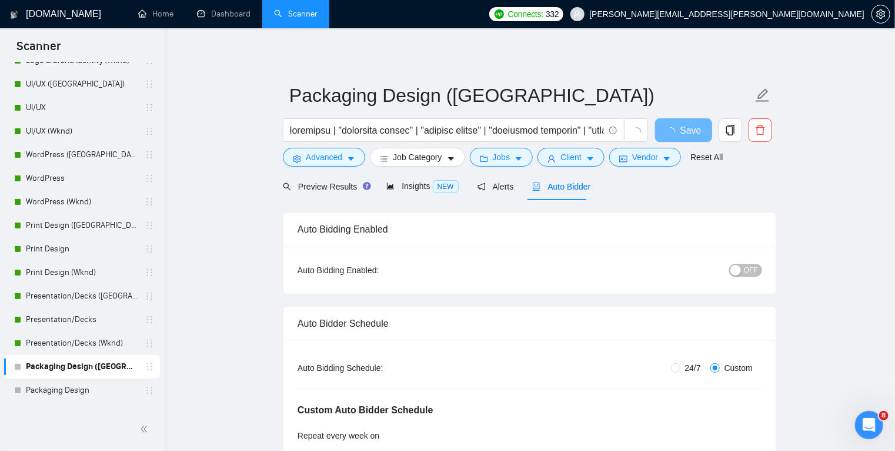
click at [741, 269] on div "button" at bounding box center [736, 270] width 11 height 11
click at [688, 132] on span "Save" at bounding box center [683, 130] width 21 height 15
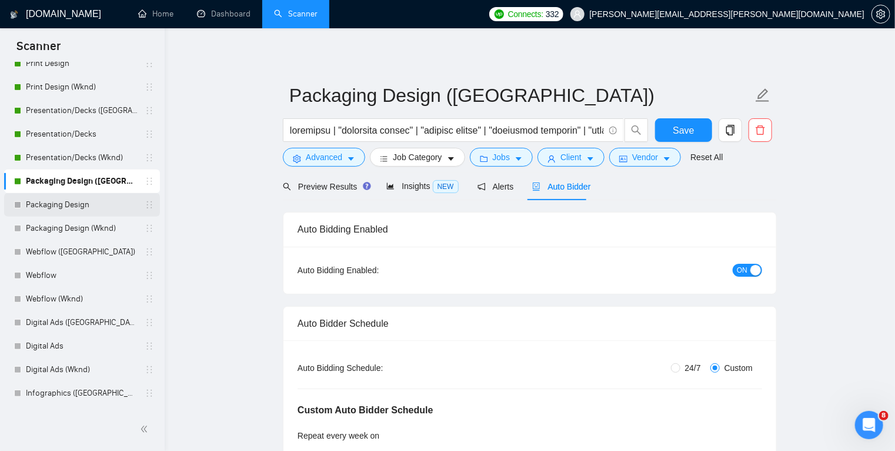
click at [101, 208] on link "Packaging Design" at bounding box center [82, 205] width 112 height 24
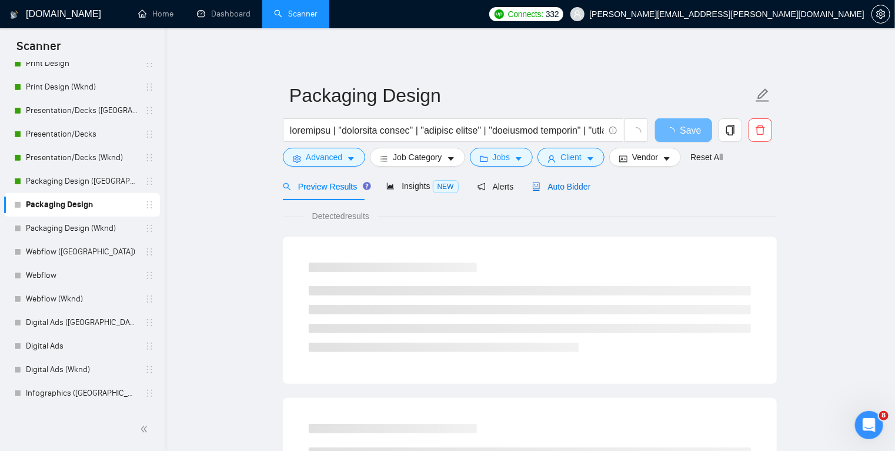
click at [579, 186] on span "Auto Bidder" at bounding box center [561, 186] width 58 height 9
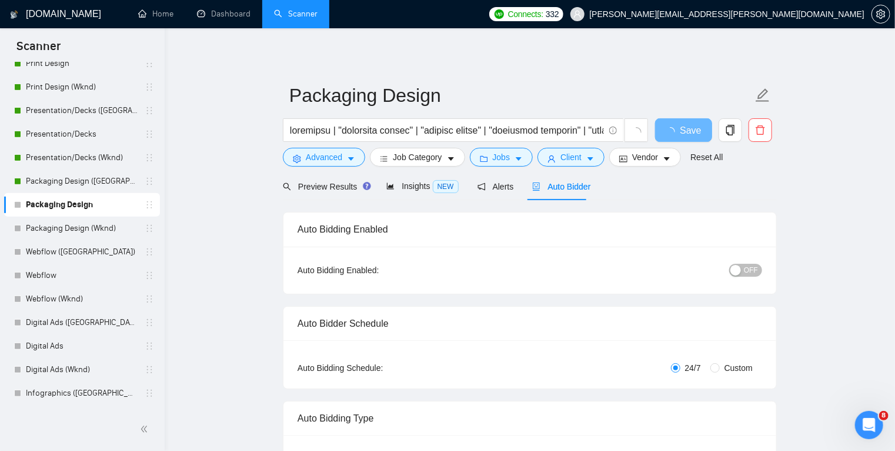
radio input "false"
radio input "true"
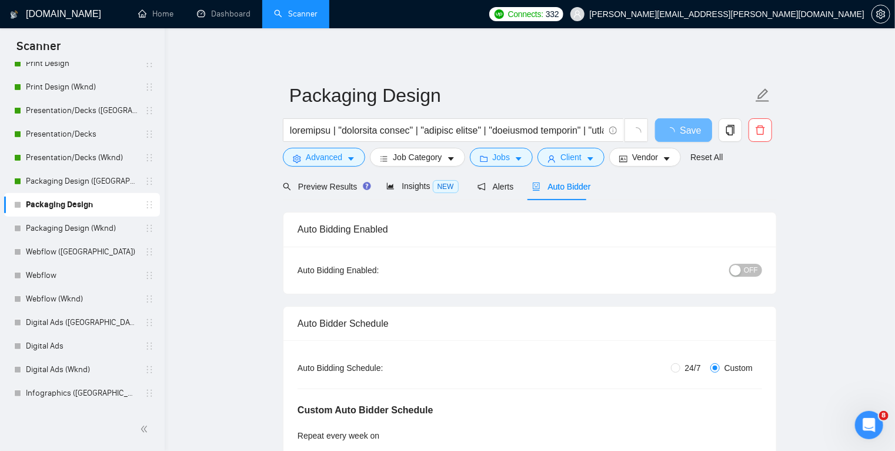
click at [749, 271] on span "OFF" at bounding box center [751, 270] width 14 height 13
click at [678, 126] on span "Save" at bounding box center [683, 130] width 21 height 15
click at [105, 226] on link "Packaging Design (Wknd)" at bounding box center [82, 228] width 112 height 24
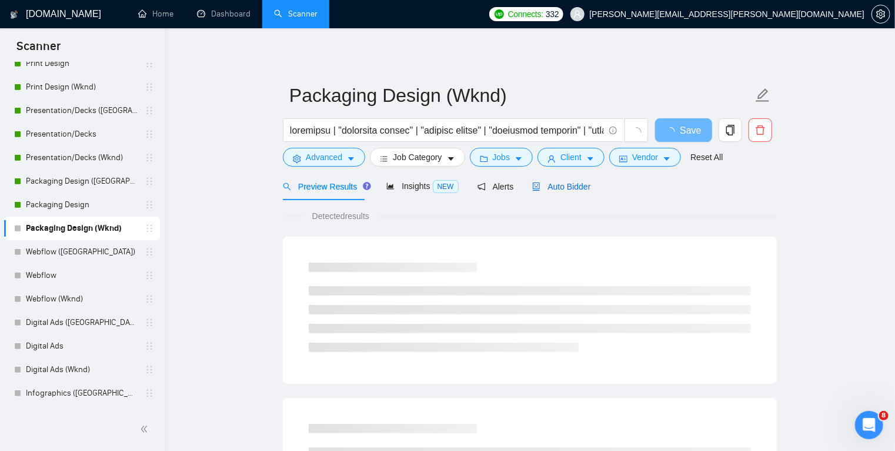
click at [560, 184] on span "Auto Bidder" at bounding box center [561, 186] width 58 height 9
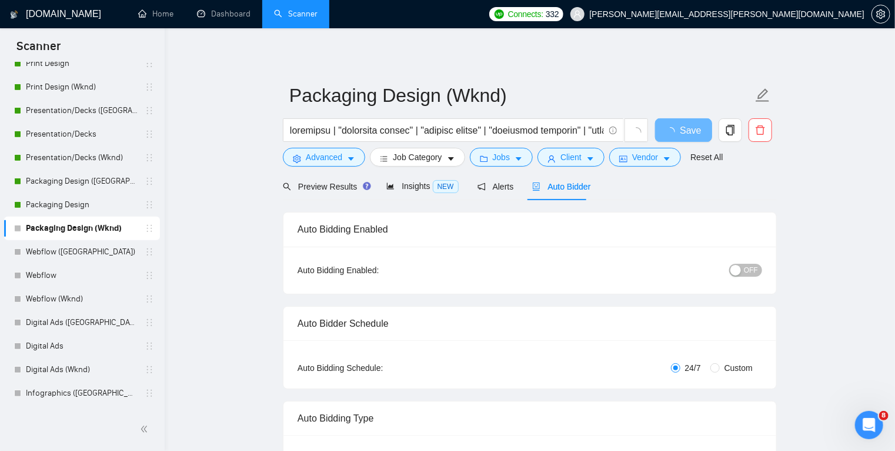
radio input "false"
radio input "true"
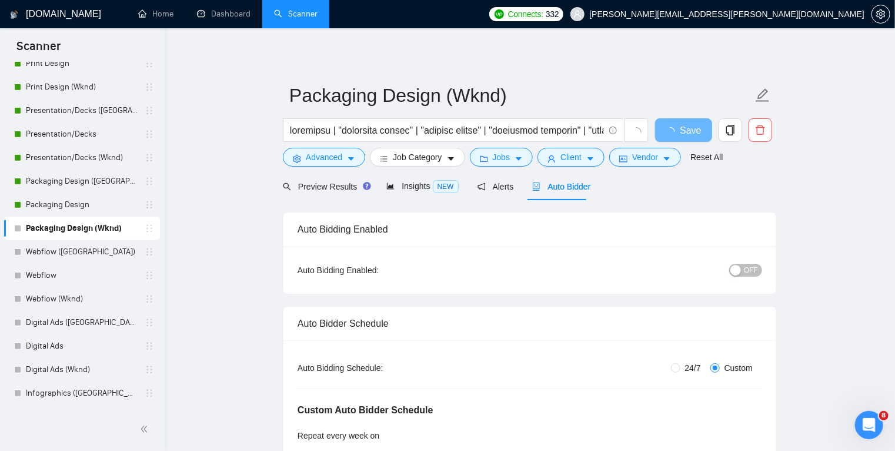
click at [744, 268] on button "OFF" at bounding box center [745, 270] width 33 height 13
click at [689, 129] on span "Save" at bounding box center [683, 130] width 21 height 15
click at [98, 252] on link "Webflow ([GEOGRAPHIC_DATA])" at bounding box center [82, 252] width 112 height 24
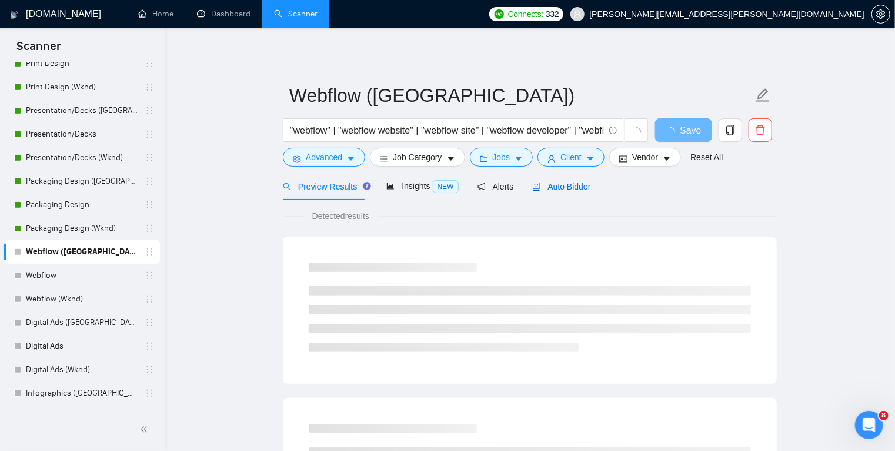
click at [558, 186] on span "Auto Bidder" at bounding box center [561, 186] width 58 height 9
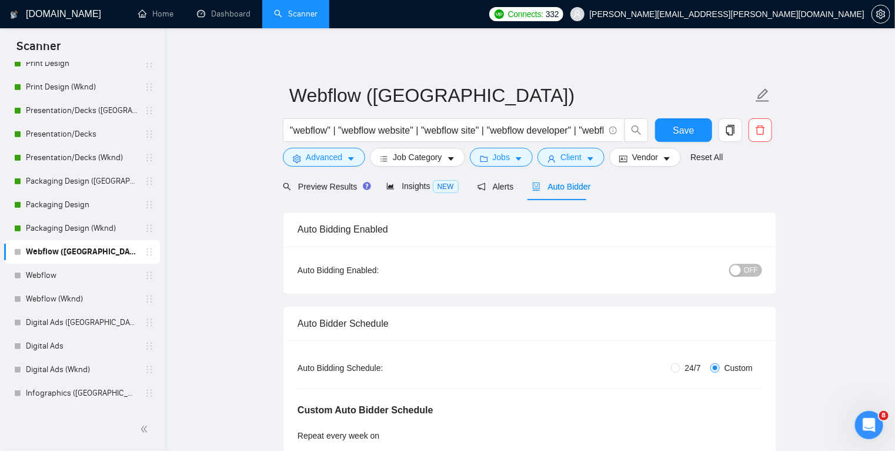
click at [745, 269] on button "OFF" at bounding box center [745, 270] width 33 height 13
click at [685, 126] on span "Save" at bounding box center [683, 130] width 21 height 15
click at [86, 271] on link "Webflow" at bounding box center [82, 276] width 112 height 24
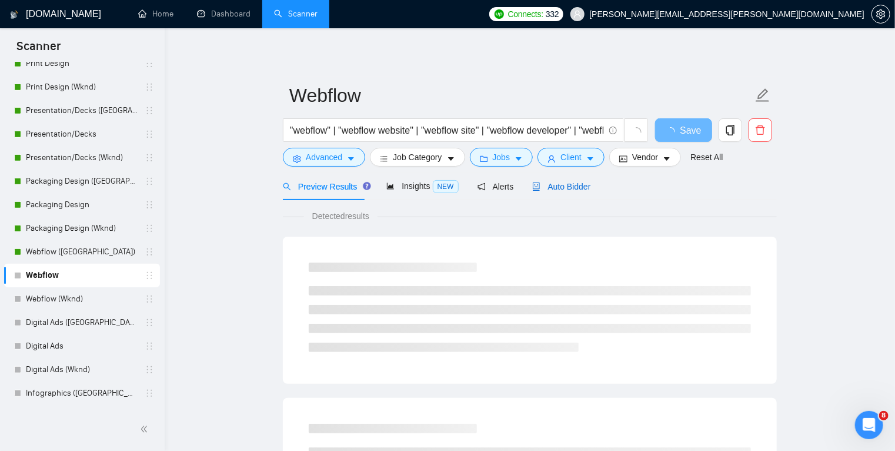
click at [567, 191] on span "Auto Bidder" at bounding box center [561, 186] width 58 height 9
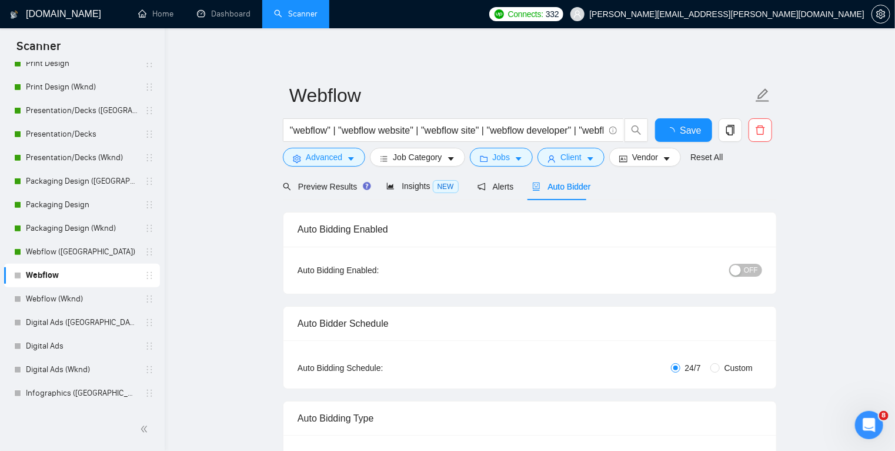
radio input "false"
radio input "true"
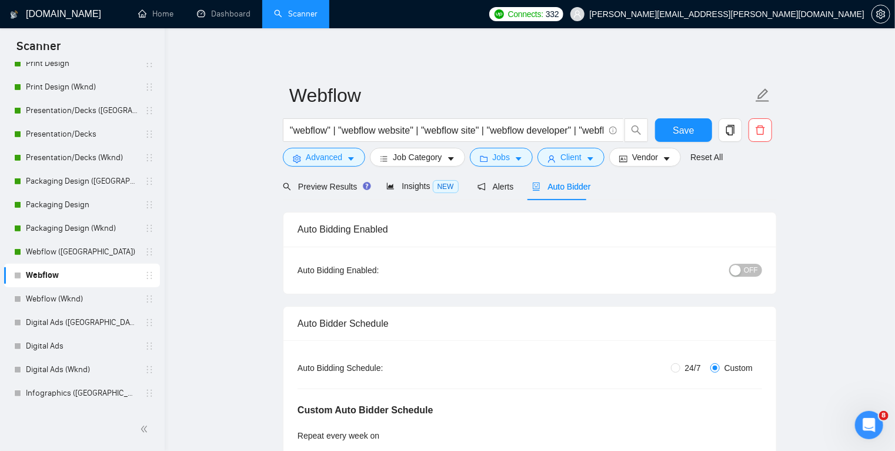
click at [740, 272] on div "button" at bounding box center [736, 270] width 11 height 11
click at [688, 131] on span "Save" at bounding box center [683, 130] width 21 height 15
click at [94, 301] on link "Webflow (Wknd)" at bounding box center [82, 299] width 112 height 24
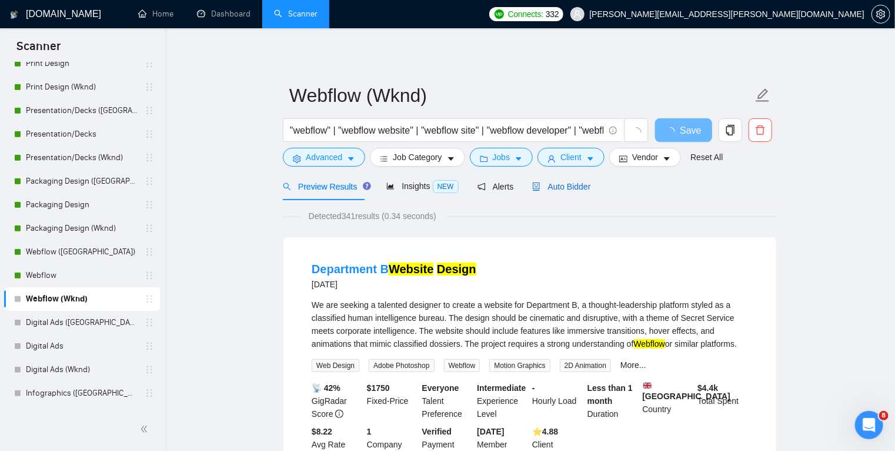
click at [561, 184] on span "Auto Bidder" at bounding box center [561, 186] width 58 height 9
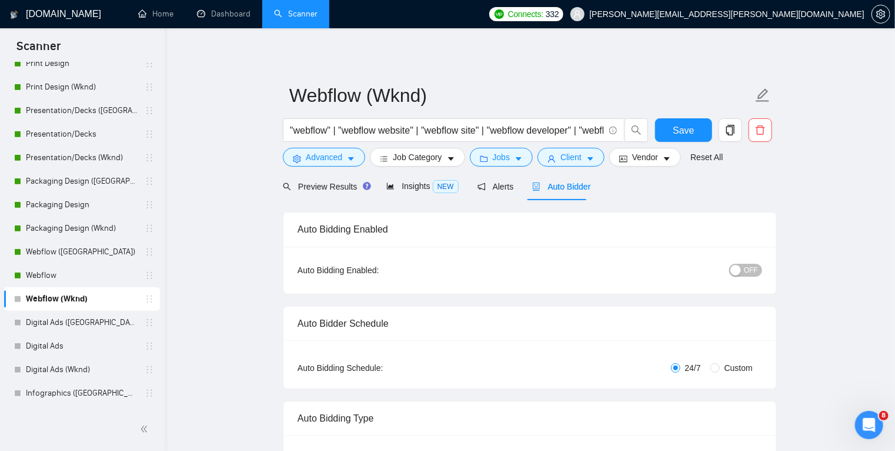
radio input "false"
radio input "true"
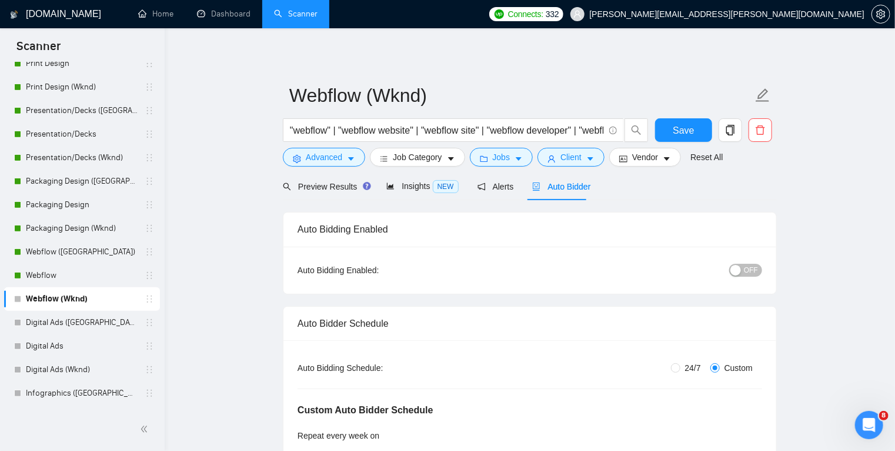
click at [746, 268] on span "OFF" at bounding box center [751, 270] width 14 height 13
click at [682, 127] on span "Save" at bounding box center [683, 130] width 21 height 15
click at [80, 320] on link "Digital Ads ([GEOGRAPHIC_DATA])" at bounding box center [82, 323] width 112 height 24
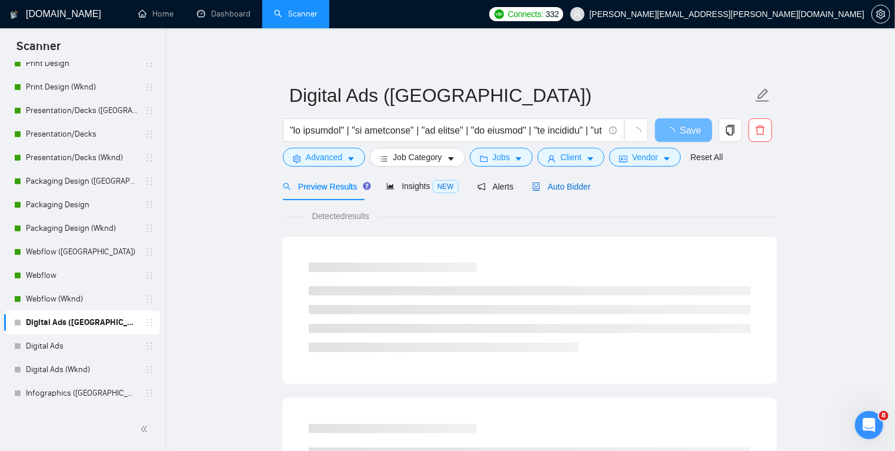
click at [572, 186] on span "Auto Bidder" at bounding box center [561, 186] width 58 height 9
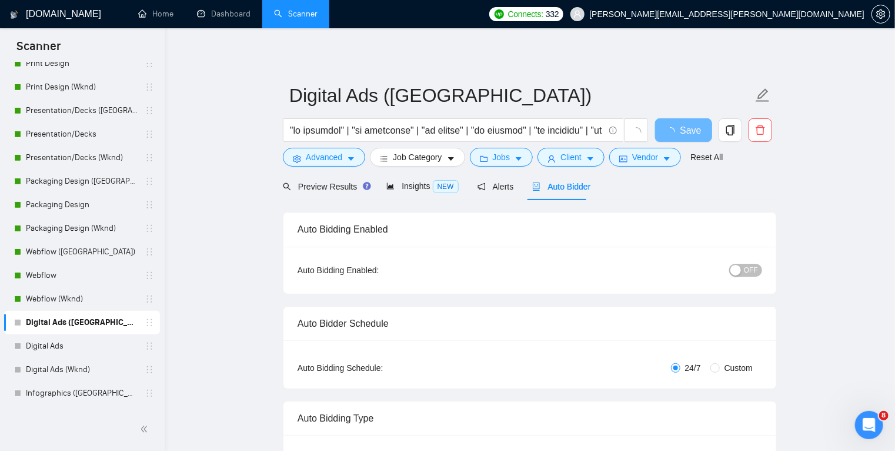
radio input "false"
radio input "true"
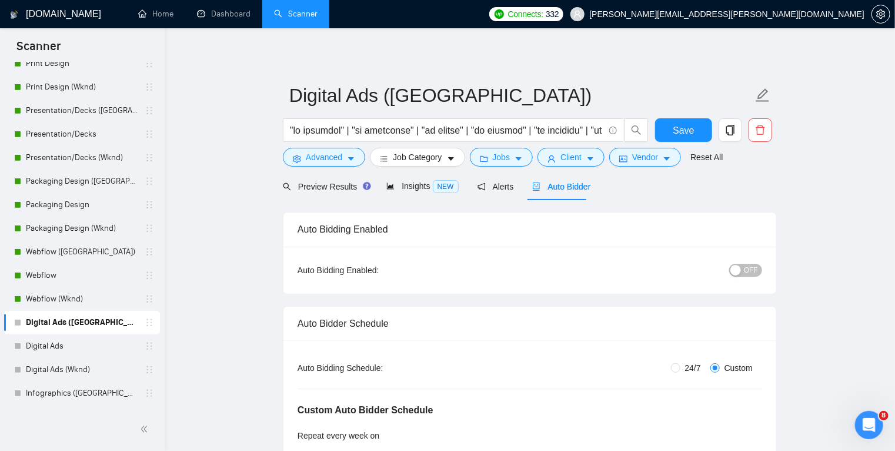
click at [751, 269] on span "OFF" at bounding box center [751, 270] width 14 height 13
click at [678, 132] on span "Save" at bounding box center [683, 130] width 21 height 15
click at [75, 346] on link "Digital Ads" at bounding box center [82, 346] width 112 height 24
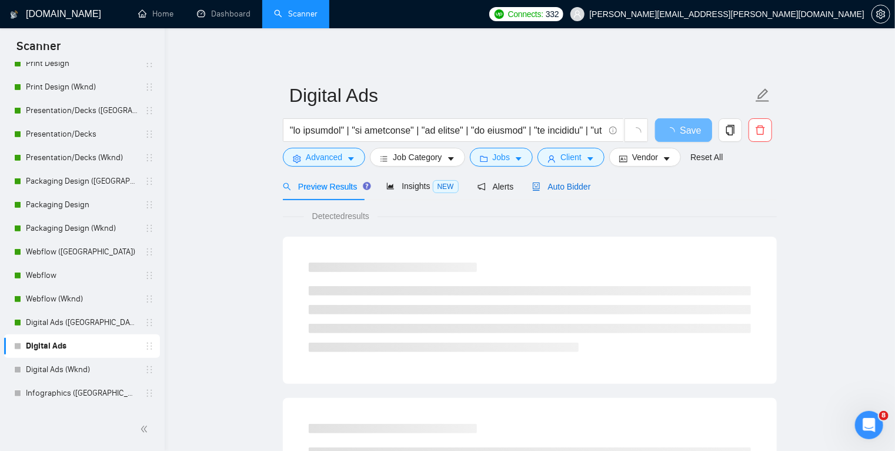
click at [558, 187] on span "Auto Bidder" at bounding box center [561, 186] width 58 height 9
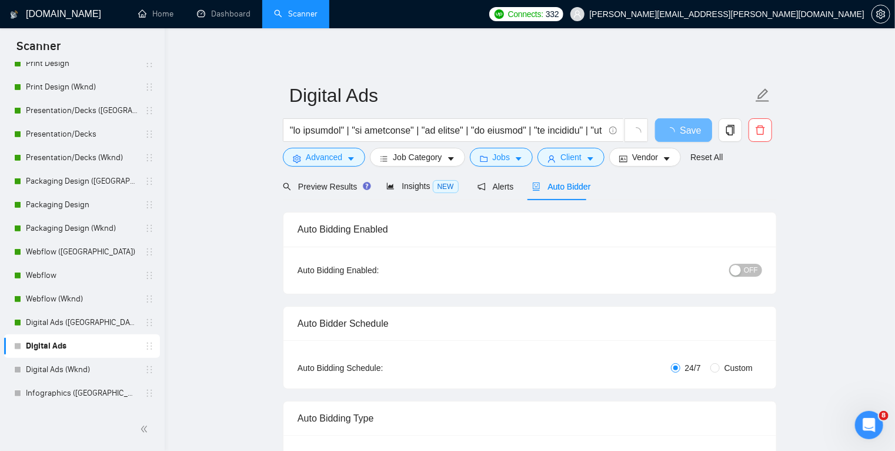
radio input "false"
radio input "true"
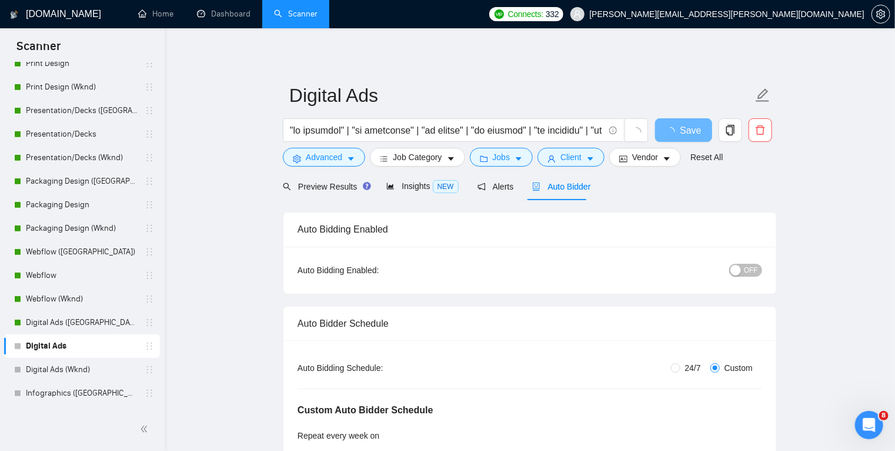
click at [751, 266] on span "OFF" at bounding box center [751, 270] width 14 height 13
click at [694, 127] on button "Save" at bounding box center [683, 130] width 57 height 24
click at [108, 364] on link "Digital Ads (Wknd)" at bounding box center [82, 370] width 112 height 24
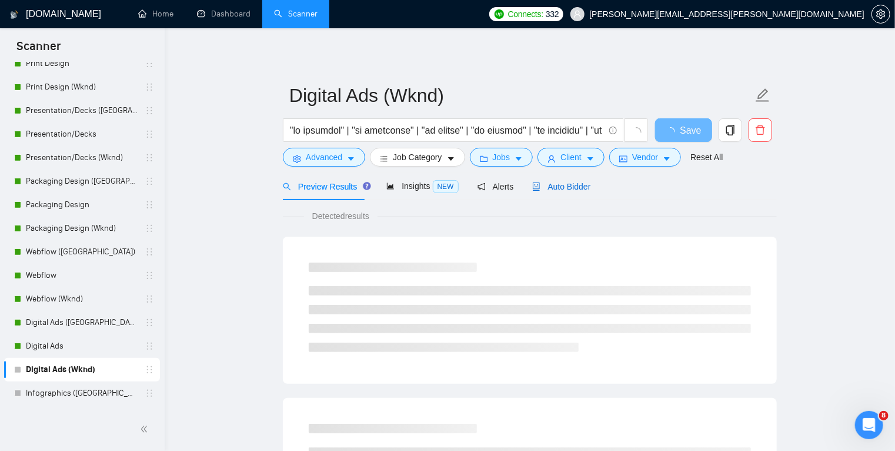
click at [575, 188] on span "Auto Bidder" at bounding box center [561, 186] width 58 height 9
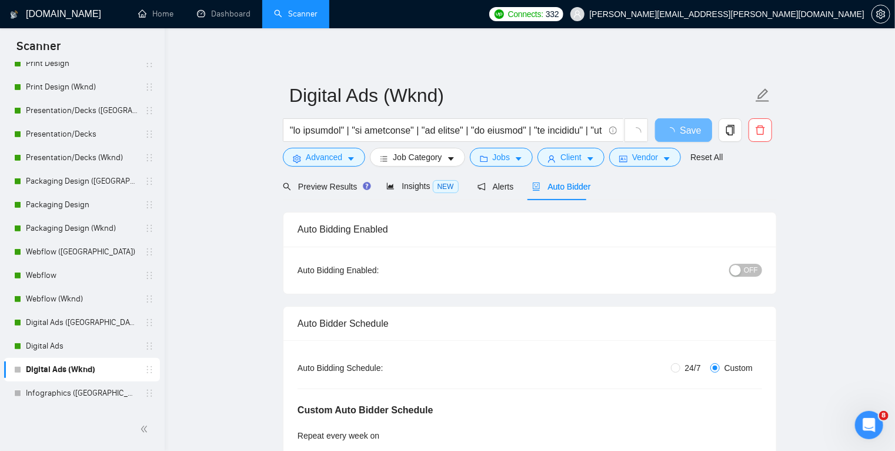
radio input "false"
radio input "true"
click at [746, 269] on span "OFF" at bounding box center [751, 270] width 14 height 13
click at [698, 129] on button "Save" at bounding box center [683, 130] width 57 height 24
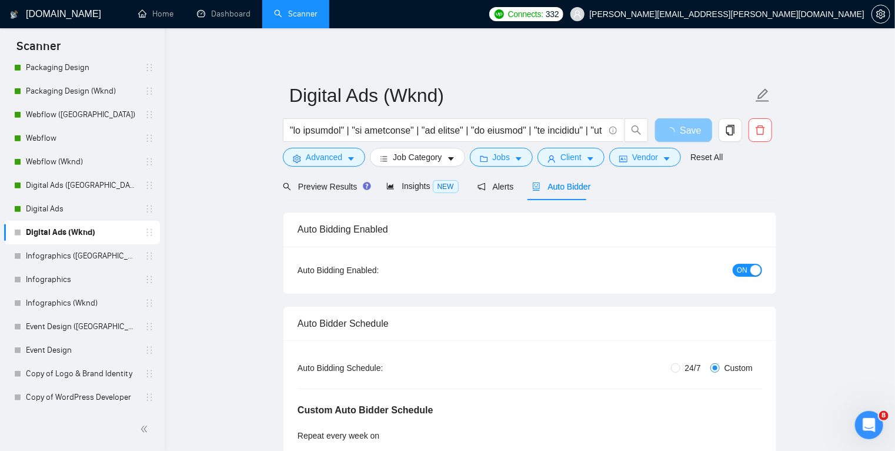
scroll to position [442, 0]
click at [104, 249] on link "Infographics ([GEOGRAPHIC_DATA])" at bounding box center [82, 256] width 112 height 24
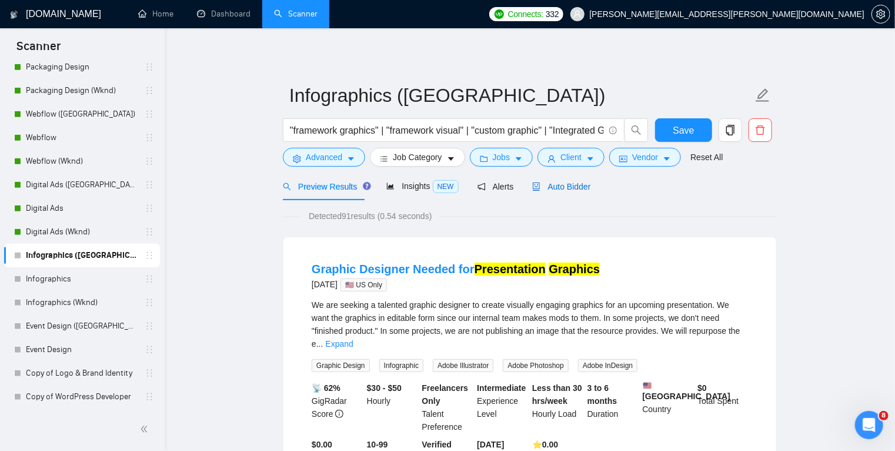
click at [564, 182] on span "Auto Bidder" at bounding box center [561, 186] width 58 height 9
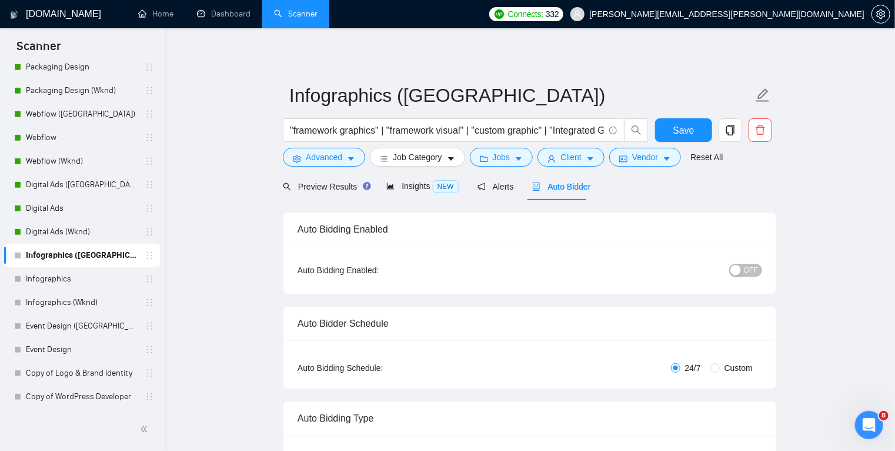
radio input "false"
radio input "true"
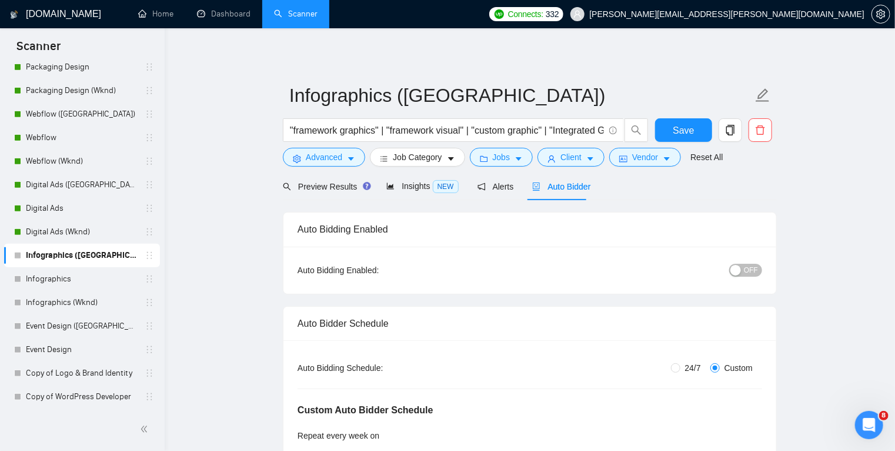
click at [751, 267] on span "OFF" at bounding box center [751, 270] width 14 height 13
click at [693, 134] on span "Save" at bounding box center [683, 130] width 21 height 15
click at [92, 278] on link "Infographics" at bounding box center [82, 279] width 112 height 24
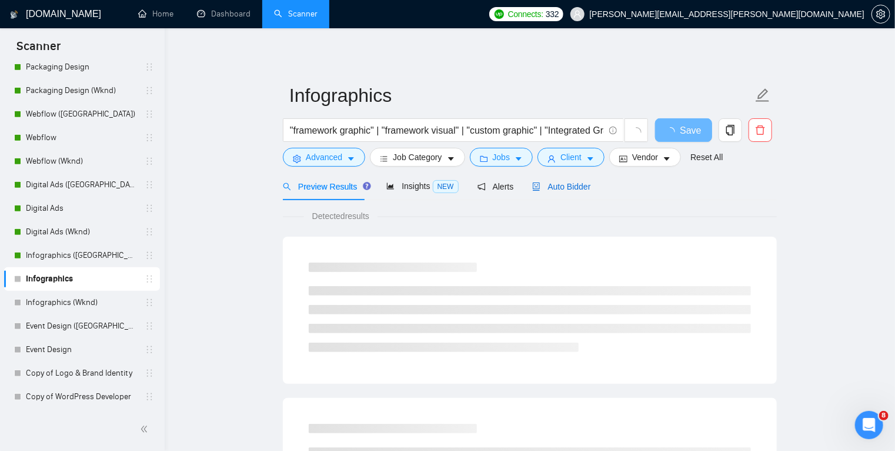
click at [564, 185] on span "Auto Bidder" at bounding box center [561, 186] width 58 height 9
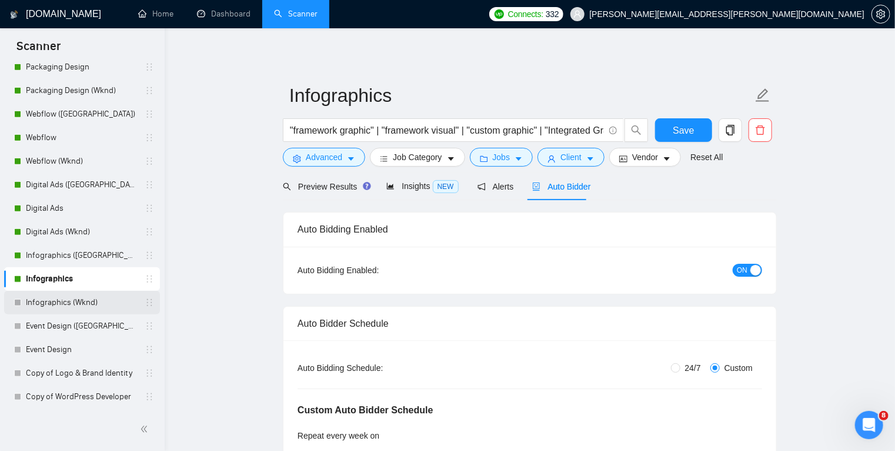
click at [79, 304] on link "Infographics (Wknd)" at bounding box center [82, 303] width 112 height 24
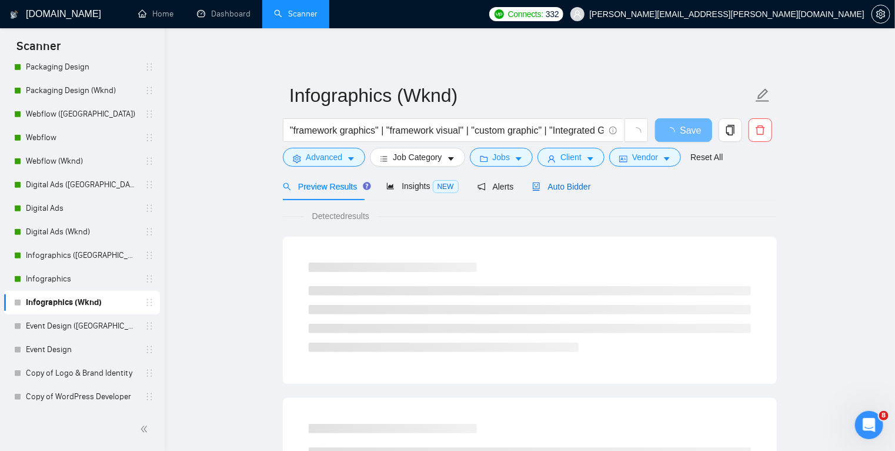
click at [574, 186] on span "Auto Bidder" at bounding box center [561, 186] width 58 height 9
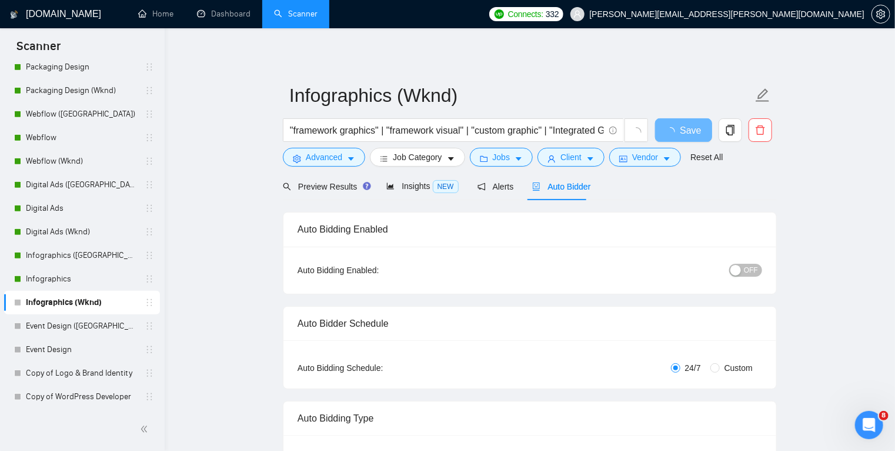
radio input "false"
radio input "true"
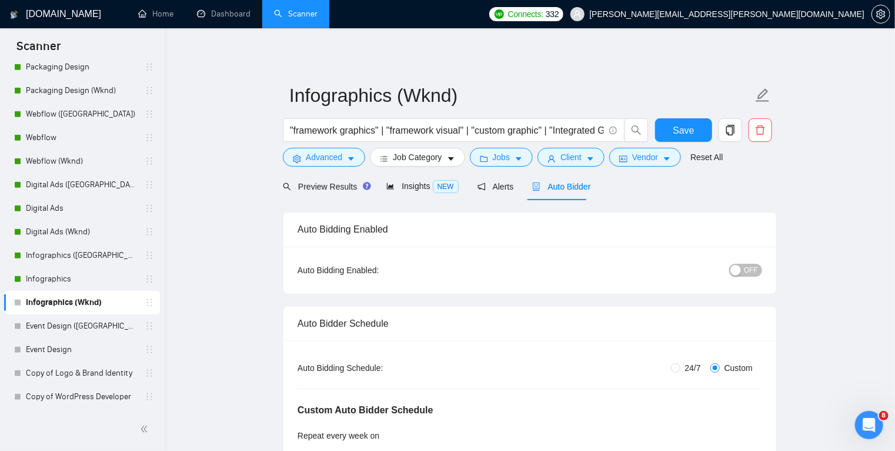
click at [744, 268] on button "OFF" at bounding box center [745, 270] width 33 height 13
click at [684, 124] on span "Save" at bounding box center [683, 130] width 21 height 15
click at [92, 322] on link "Event Design ([GEOGRAPHIC_DATA])" at bounding box center [82, 326] width 112 height 24
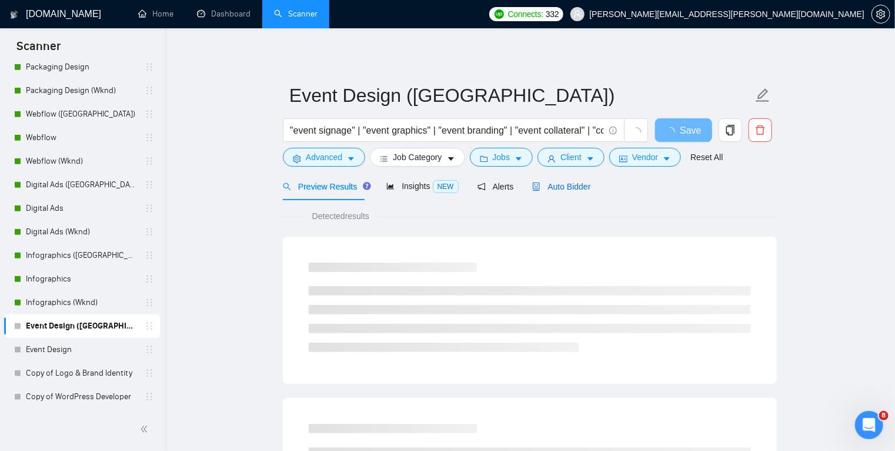
click at [574, 184] on span "Auto Bidder" at bounding box center [561, 186] width 58 height 9
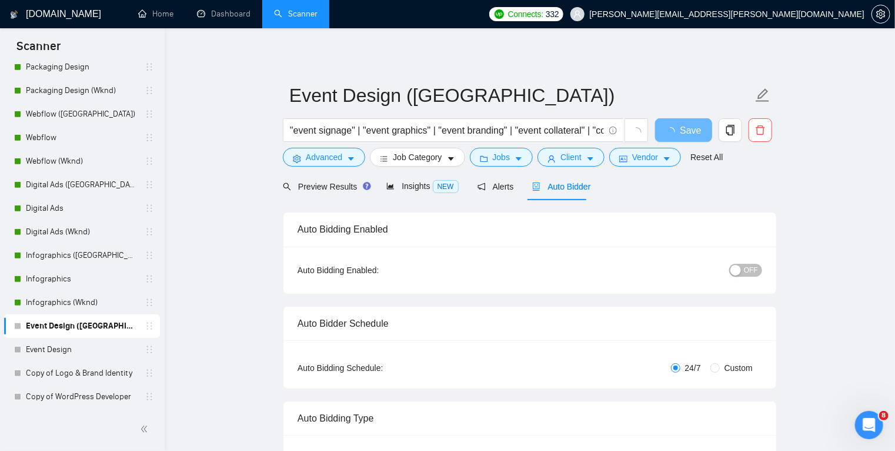
radio input "false"
radio input "true"
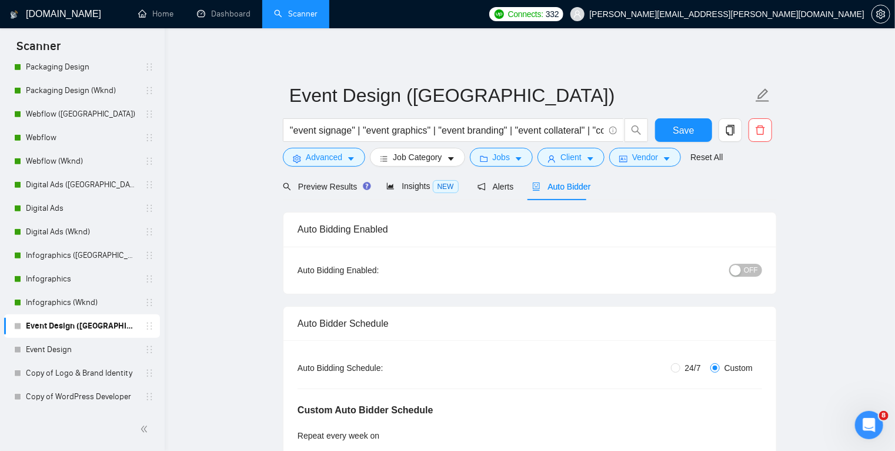
click at [751, 273] on span "OFF" at bounding box center [751, 270] width 14 height 13
click at [17, 325] on div at bounding box center [17, 325] width 7 height 7
click at [686, 130] on span "Save" at bounding box center [683, 130] width 21 height 15
click at [104, 347] on link "Event Design" at bounding box center [82, 350] width 112 height 24
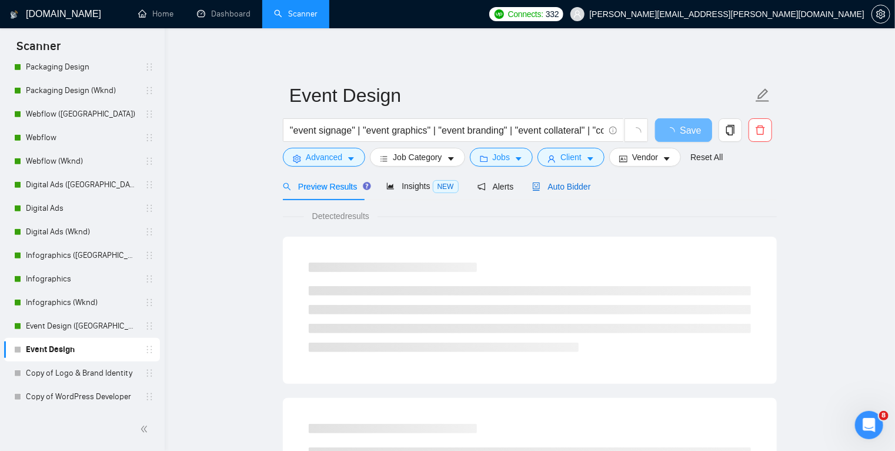
click at [576, 185] on span "Auto Bidder" at bounding box center [561, 186] width 58 height 9
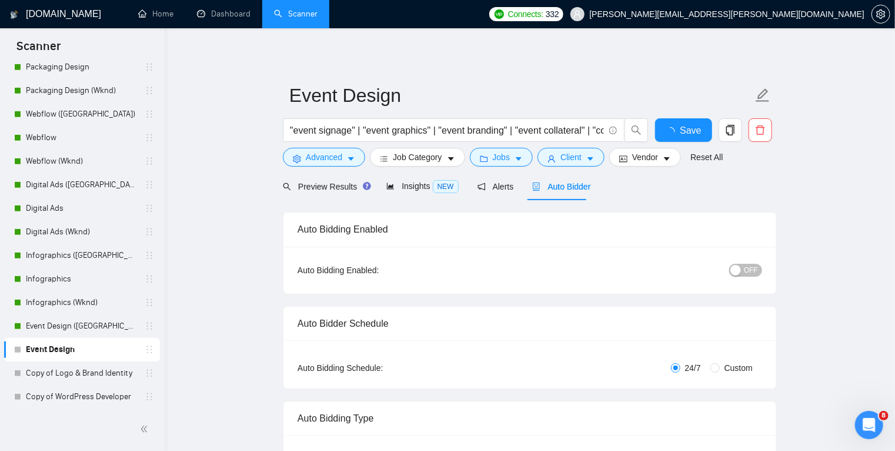
radio input "false"
radio input "true"
click at [744, 271] on button "OFF" at bounding box center [745, 270] width 33 height 13
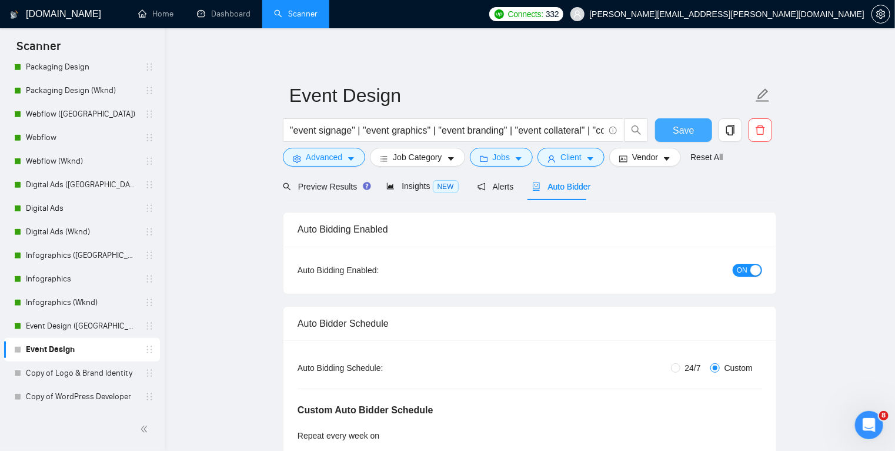
click at [688, 132] on span "Save" at bounding box center [683, 130] width 21 height 15
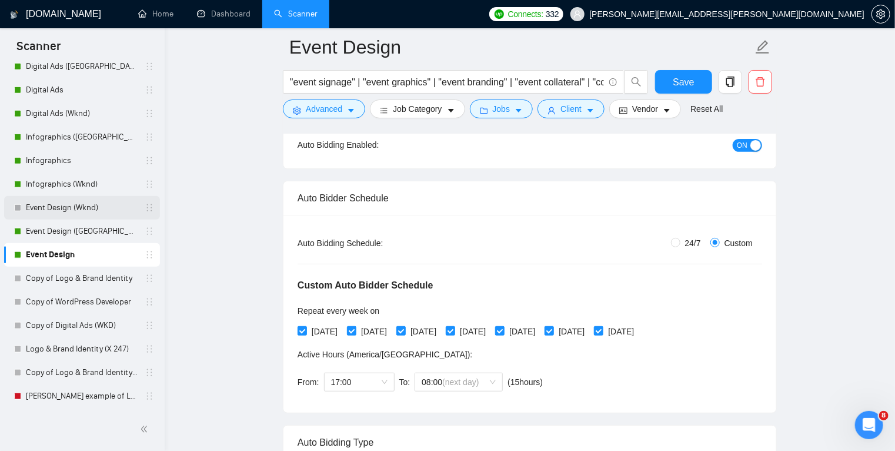
click at [118, 211] on link "Event Design (Wknd)" at bounding box center [82, 208] width 112 height 24
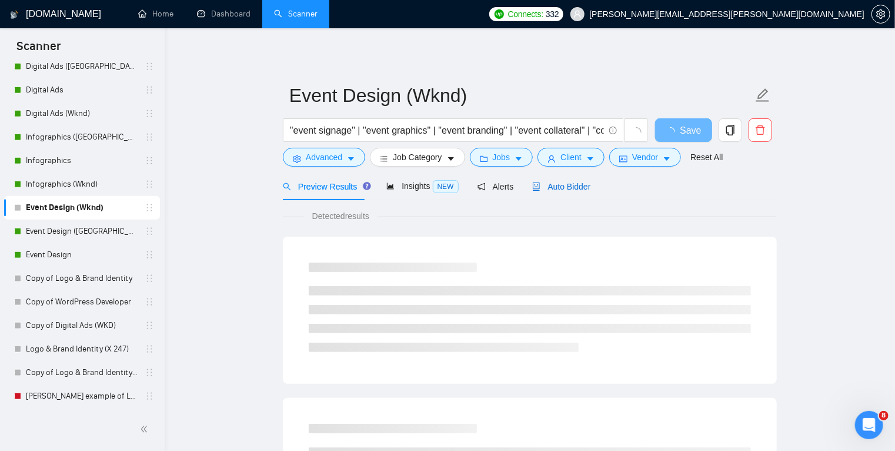
click at [567, 184] on span "Auto Bidder" at bounding box center [561, 186] width 58 height 9
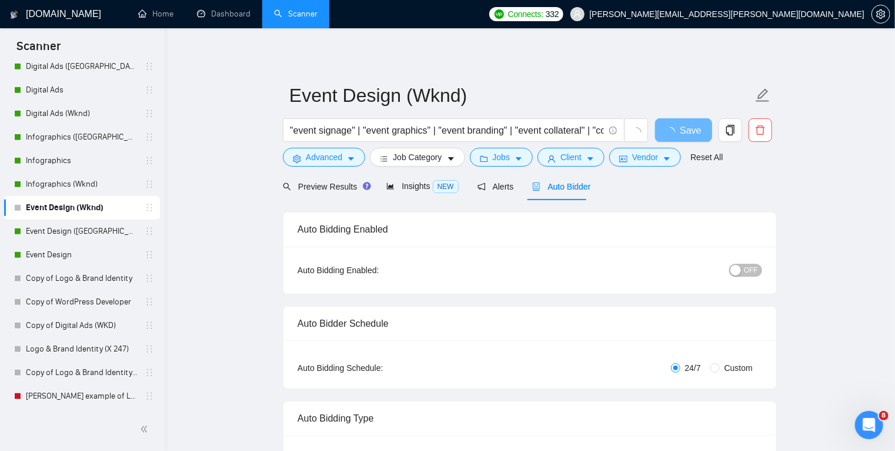
click at [744, 273] on button "OFF" at bounding box center [745, 270] width 33 height 13
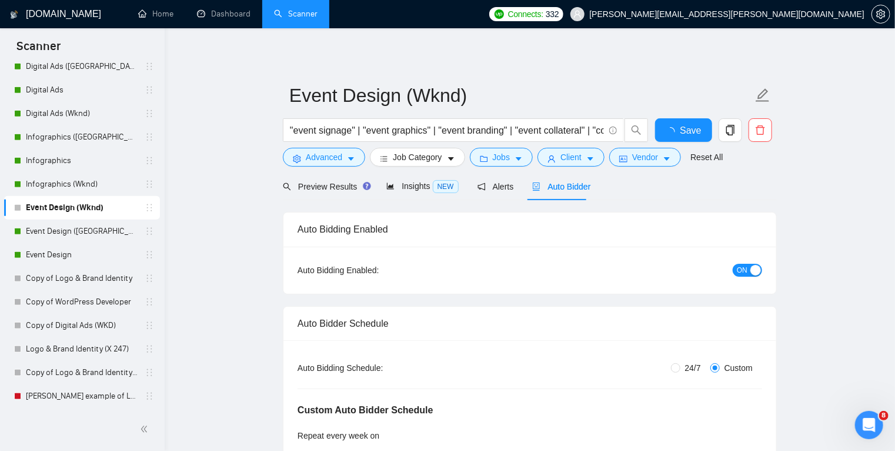
radio input "false"
radio input "true"
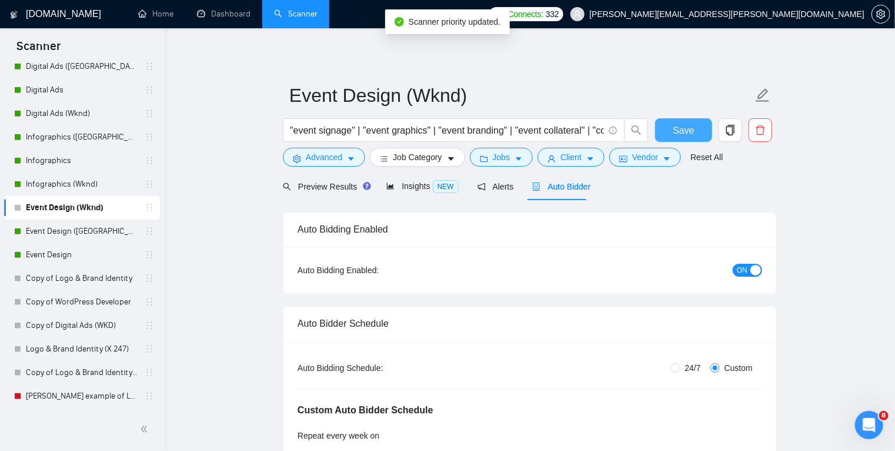
click at [692, 128] on span "Save" at bounding box center [683, 130] width 21 height 15
